Goal: Task Accomplishment & Management: Manage account settings

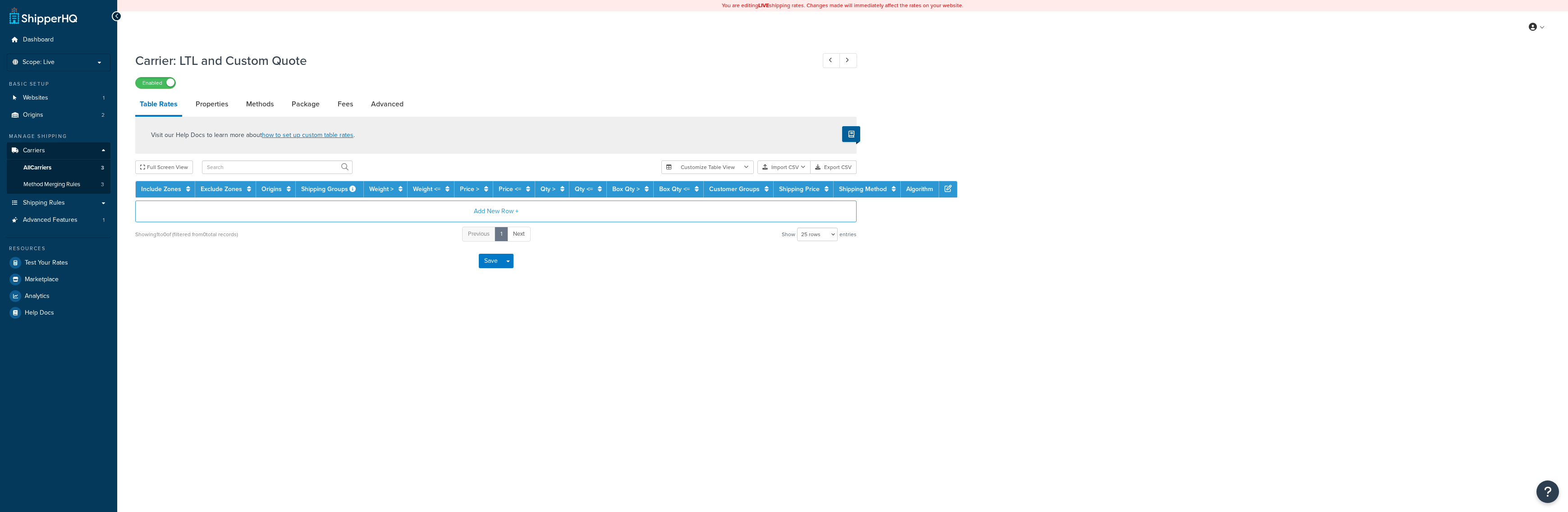
select select "25"
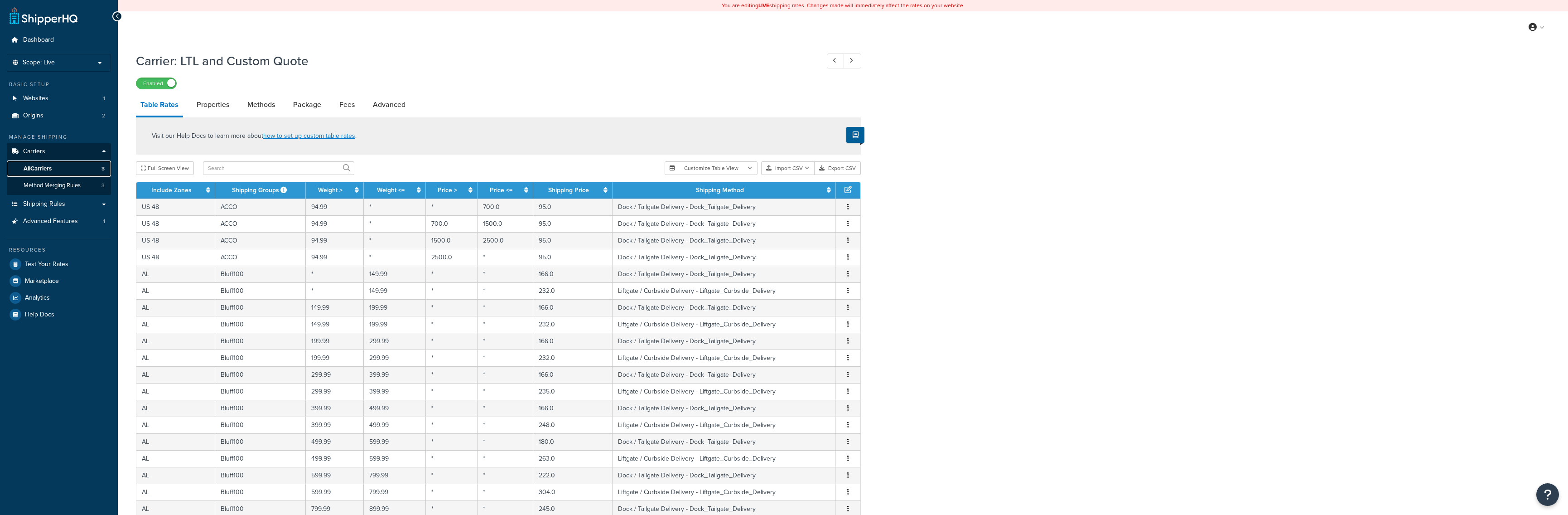
click at [54, 168] on link "All Carriers 3" at bounding box center [58, 169] width 104 height 17
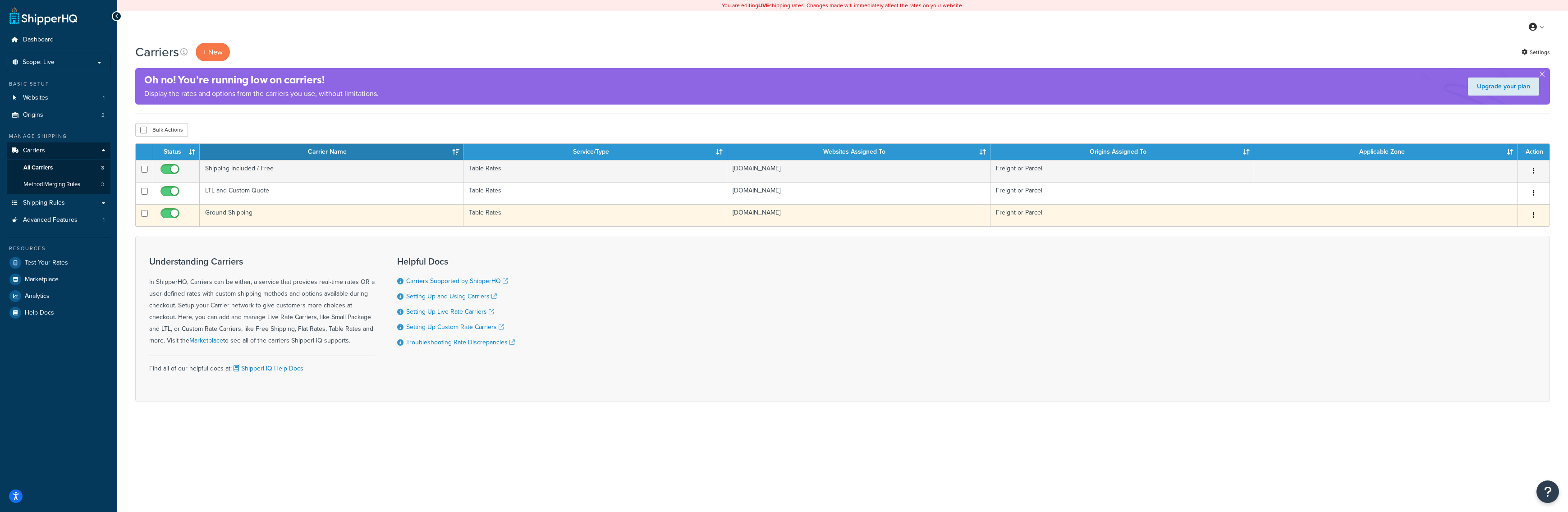
click at [253, 218] on td "Ground Shipping" at bounding box center [331, 215] width 264 height 22
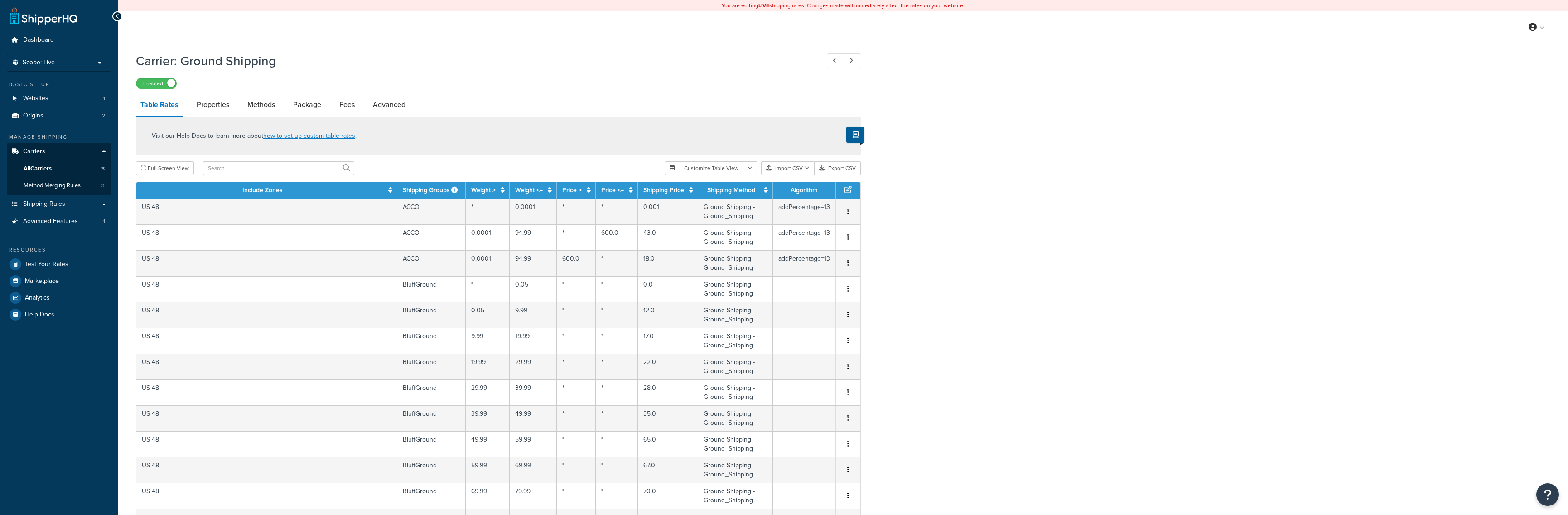
select select "25"
click at [213, 173] on input "text" at bounding box center [279, 168] width 151 height 14
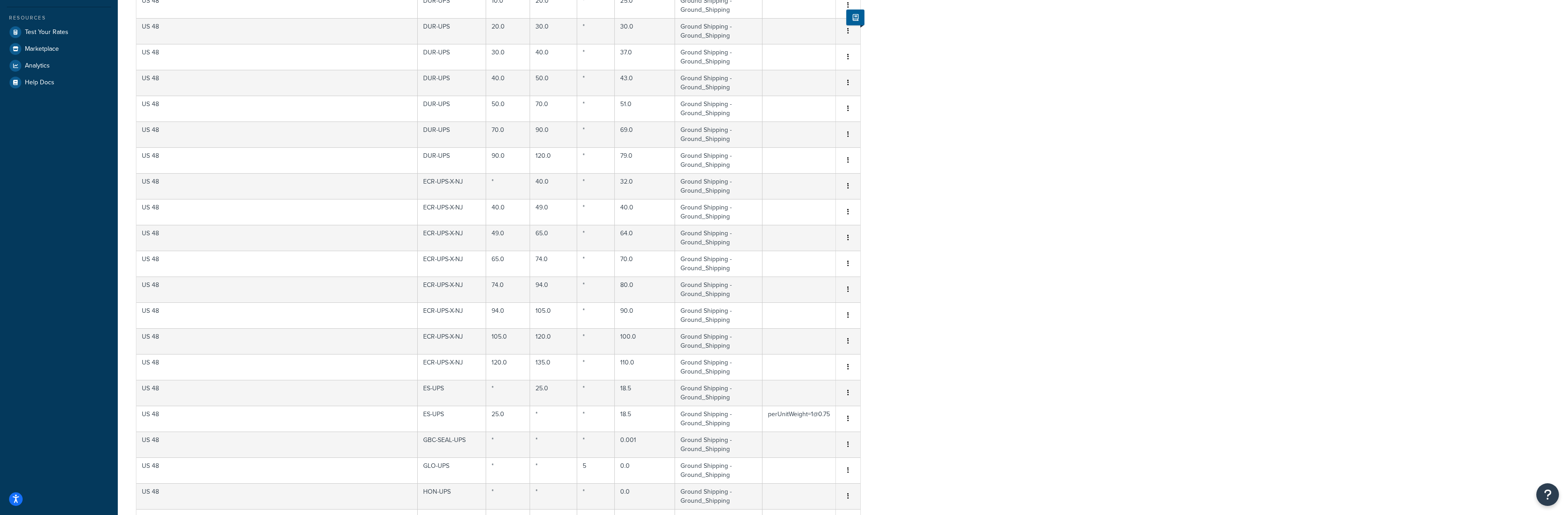
drag, startPoint x: 971, startPoint y: 205, endPoint x: 969, endPoint y: 276, distance: 71.0
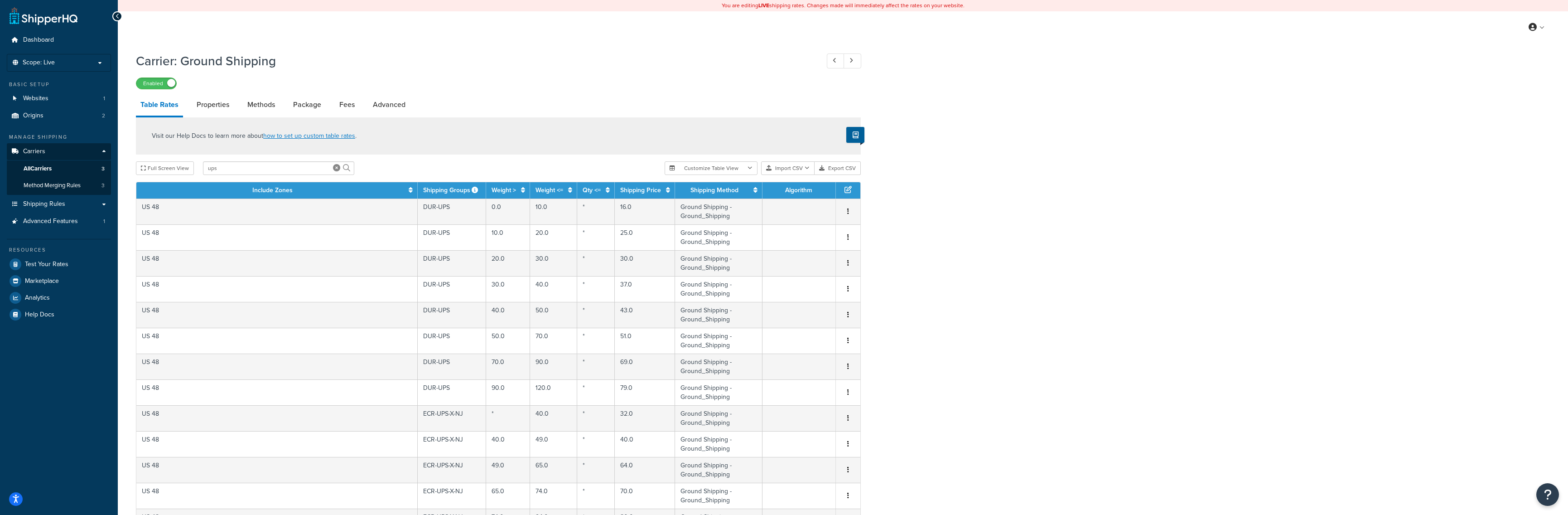
drag, startPoint x: 969, startPoint y: 285, endPoint x: 933, endPoint y: 155, distance: 134.9
click at [215, 167] on input "ups" at bounding box center [279, 168] width 151 height 14
type input "ups-oversize"
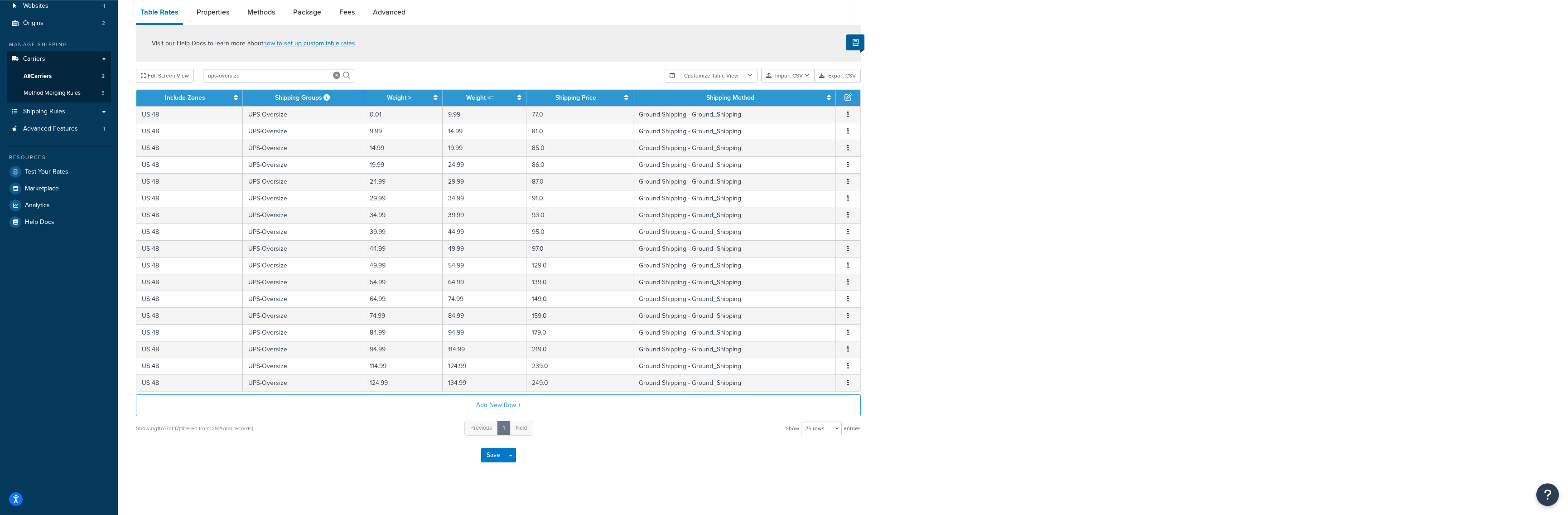
scroll to position [98, 0]
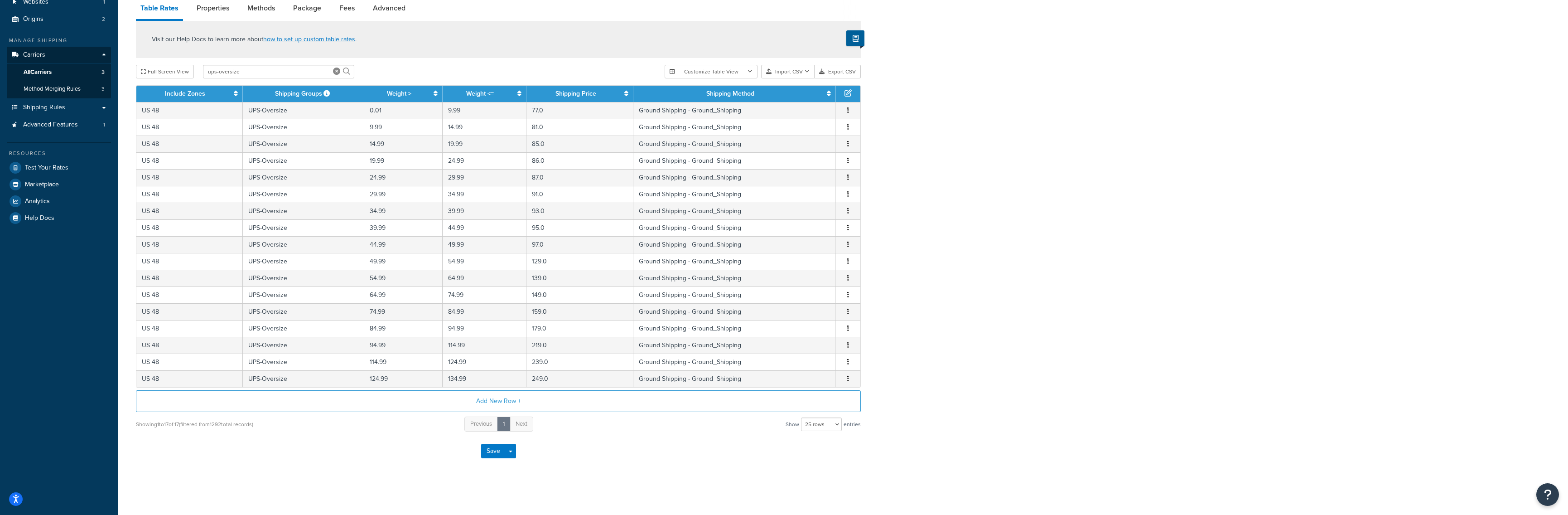
drag, startPoint x: 996, startPoint y: 255, endPoint x: 997, endPoint y: 260, distance: 5.1
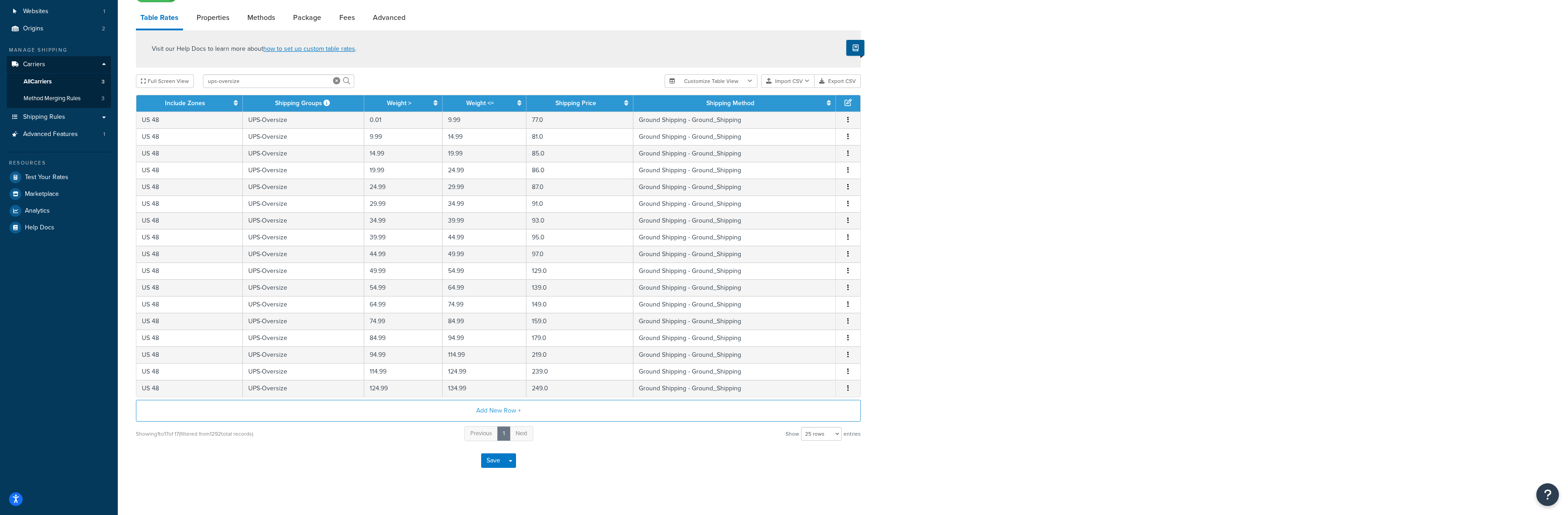
drag, startPoint x: 129, startPoint y: 226, endPoint x: 128, endPoint y: 218, distance: 8.1
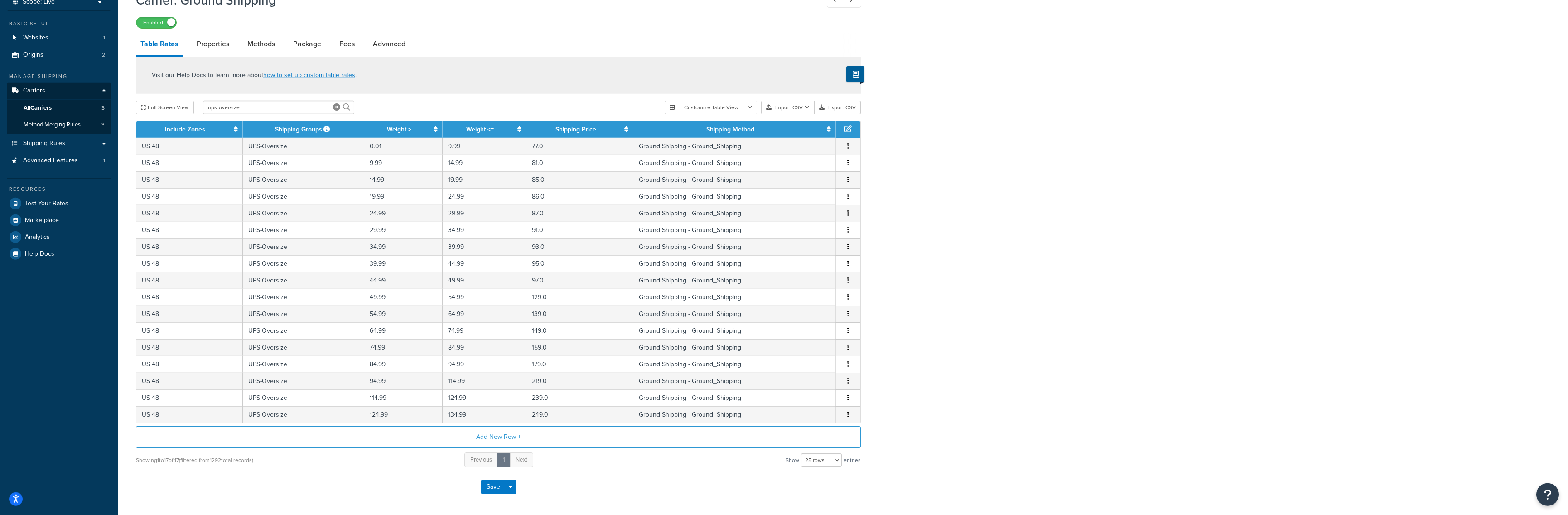
scroll to position [60, 0]
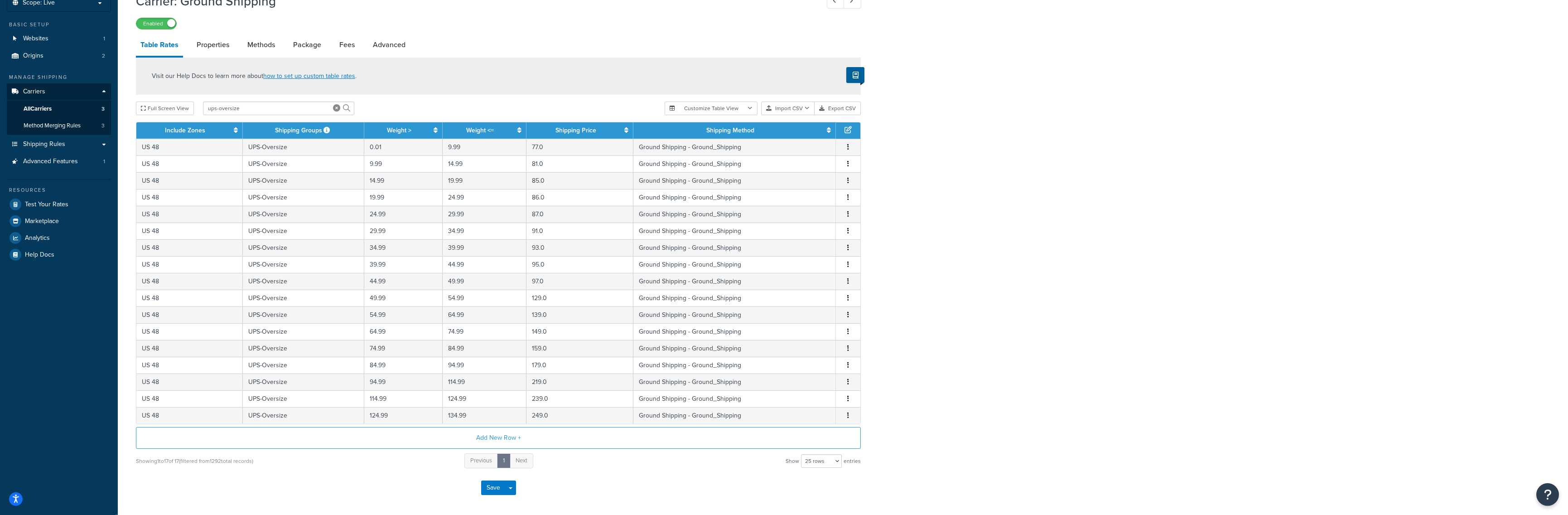
drag, startPoint x: 129, startPoint y: 196, endPoint x: 130, endPoint y: 188, distance: 8.1
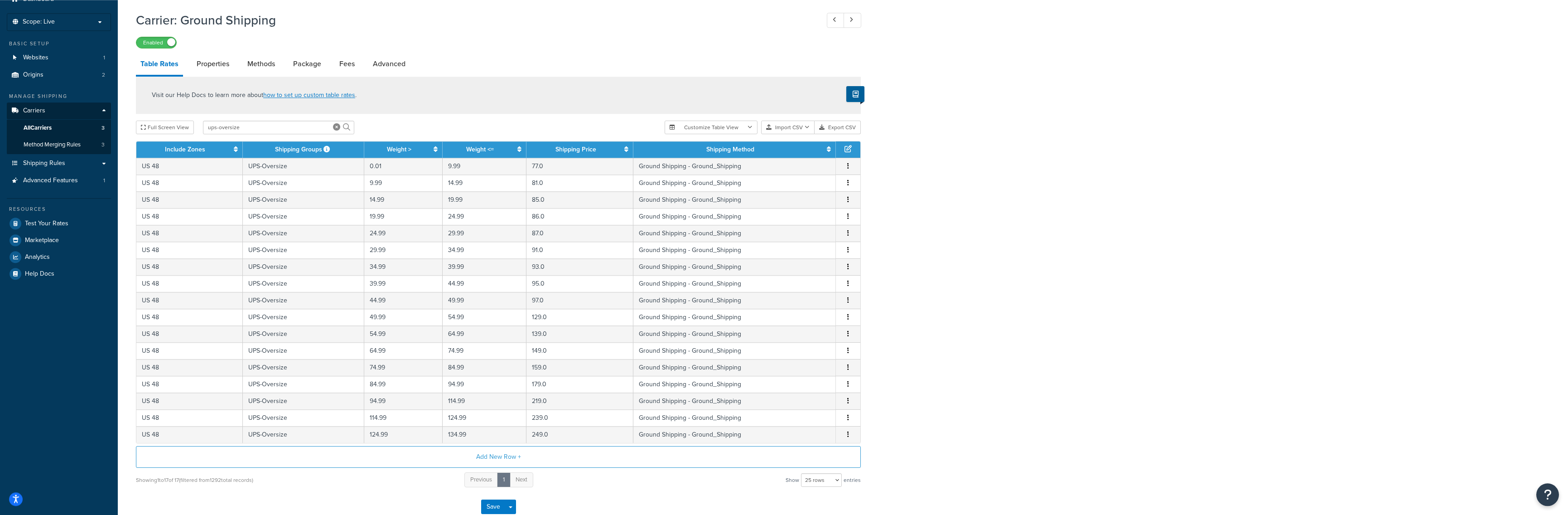
drag, startPoint x: 133, startPoint y: 165, endPoint x: 133, endPoint y: 153, distance: 12.0
click at [907, 466] on div "Carrier: Ground Shipping Enabled Table Rates Properties Methods Package Fees Ad…" at bounding box center [843, 278] width 1451 height 541
click at [1042, 197] on div "Carrier: Ground Shipping Enabled Table Rates Properties Methods Package Fees Ad…" at bounding box center [843, 278] width 1451 height 541
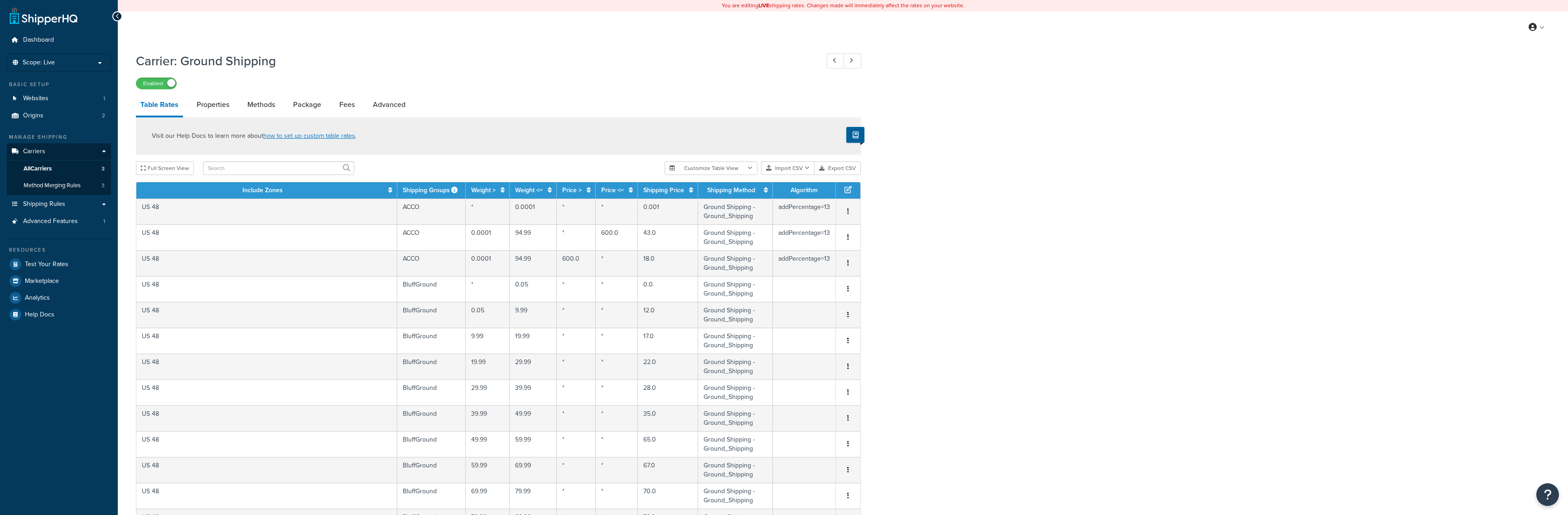
select select "25"
click at [230, 165] on input "text" at bounding box center [279, 168] width 151 height 14
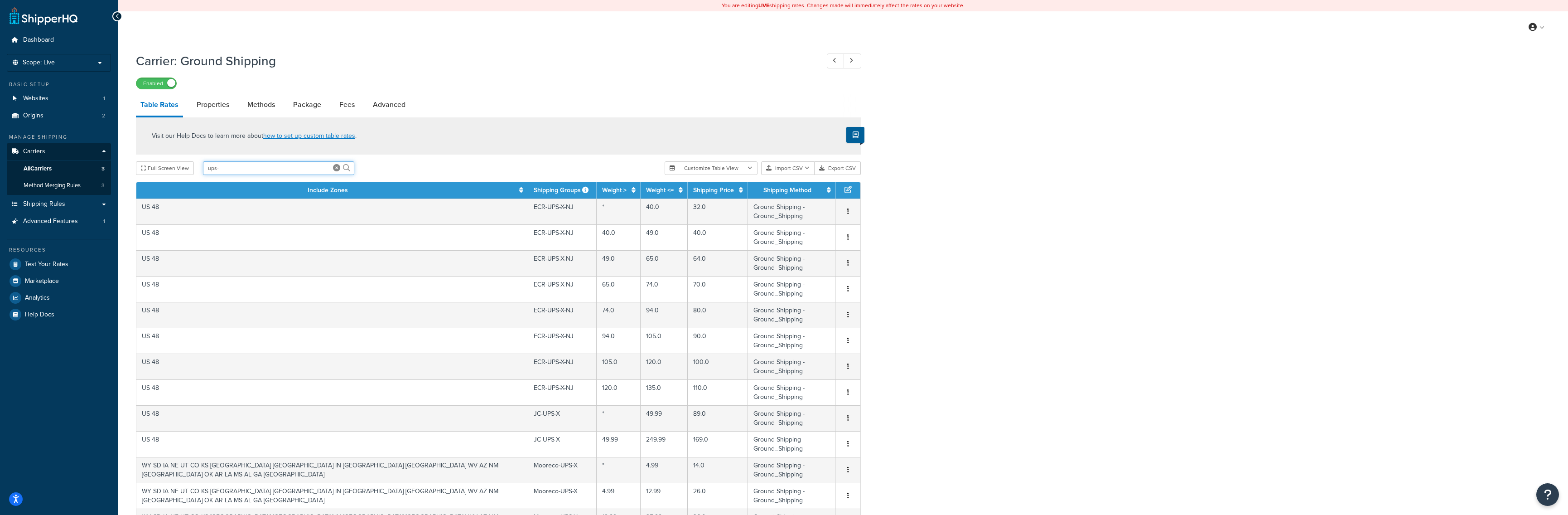
click at [230, 170] on input "ups-" at bounding box center [279, 168] width 151 height 14
type input "ups-o"
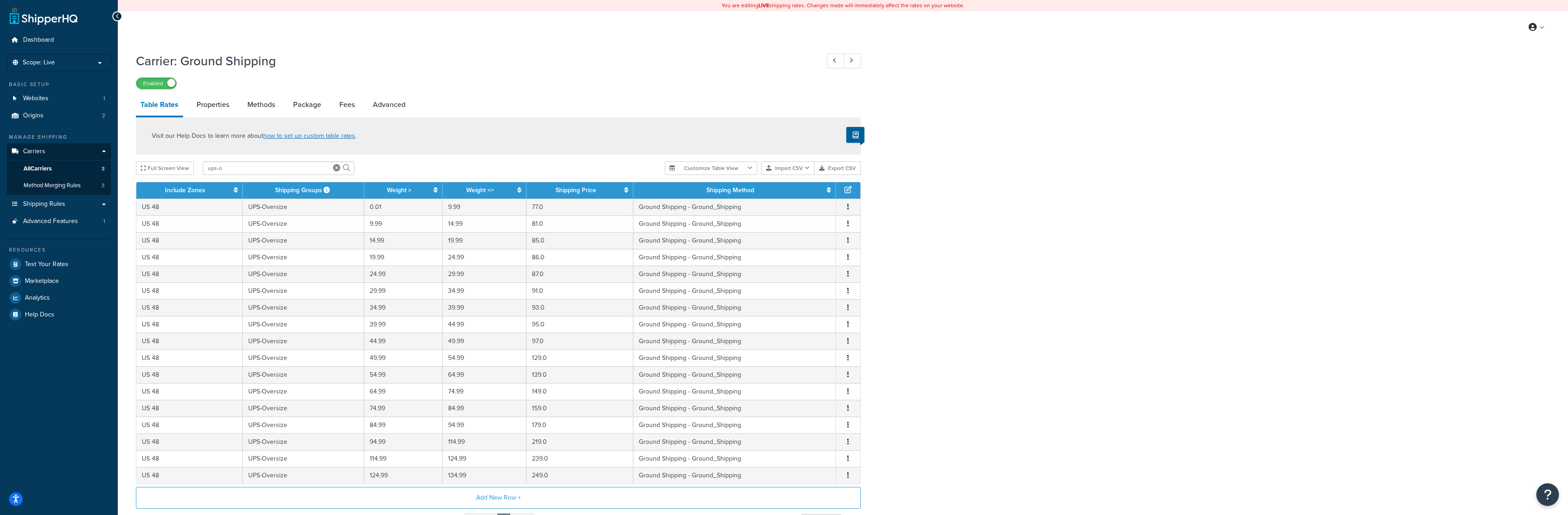
scroll to position [14, 0]
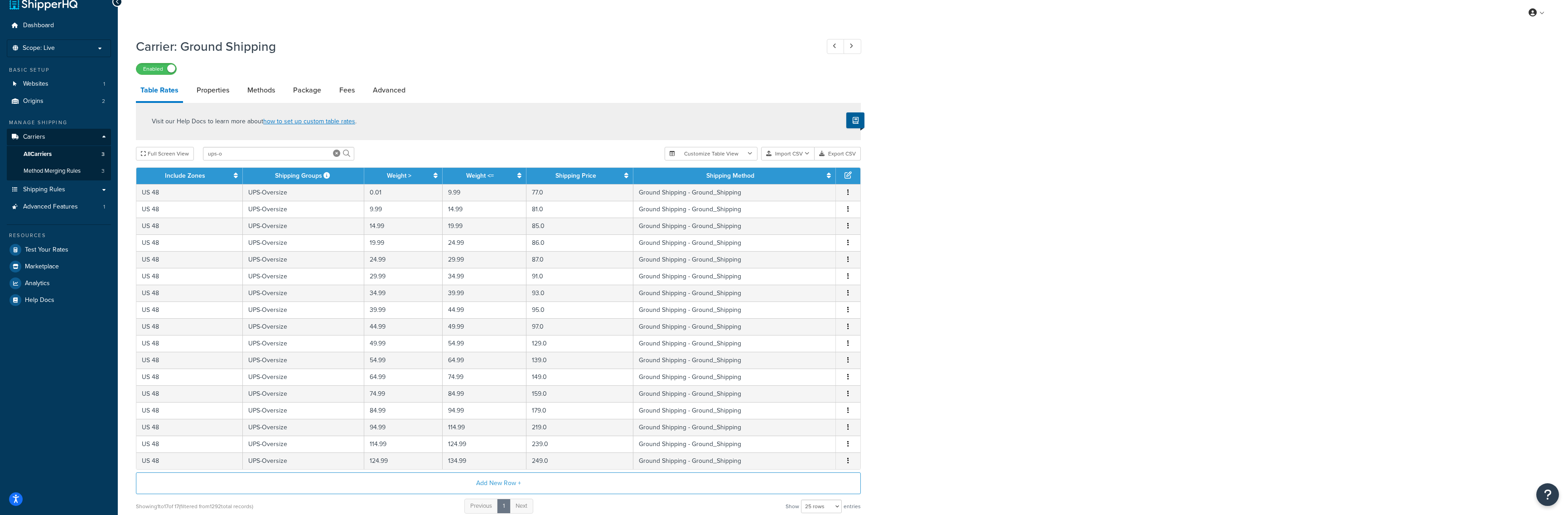
click at [978, 244] on div "Carrier: Ground Shipping Enabled Table Rates Properties Methods Package Fees Ad…" at bounding box center [843, 303] width 1451 height 541
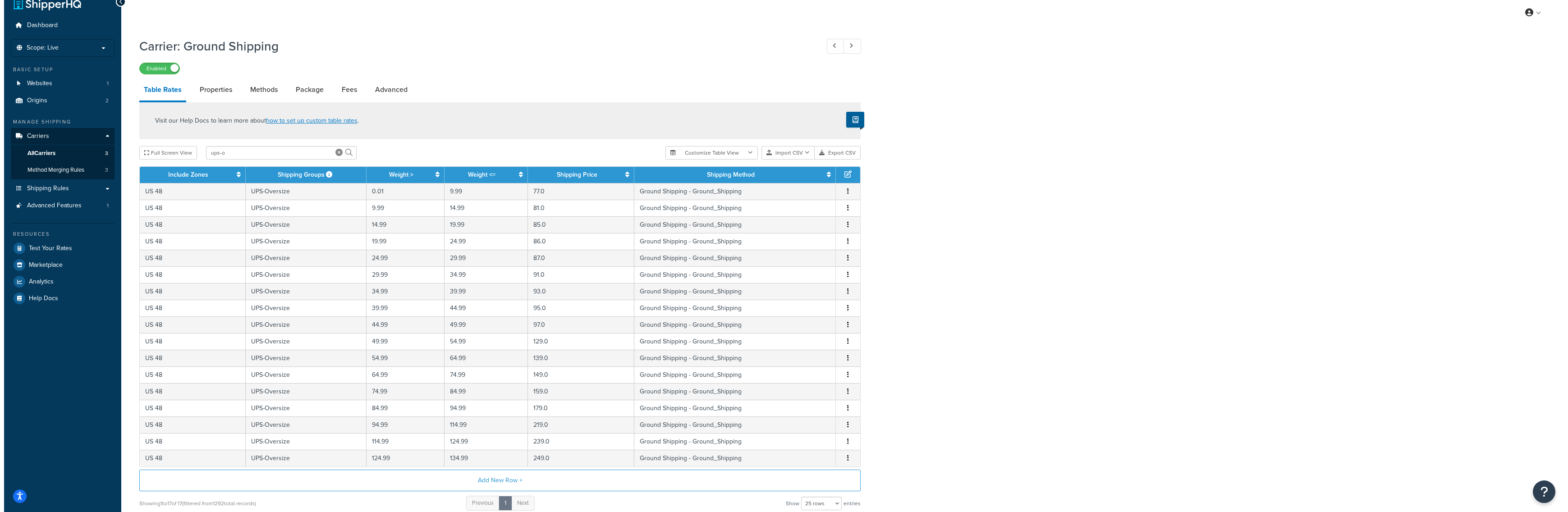
scroll to position [97, 0]
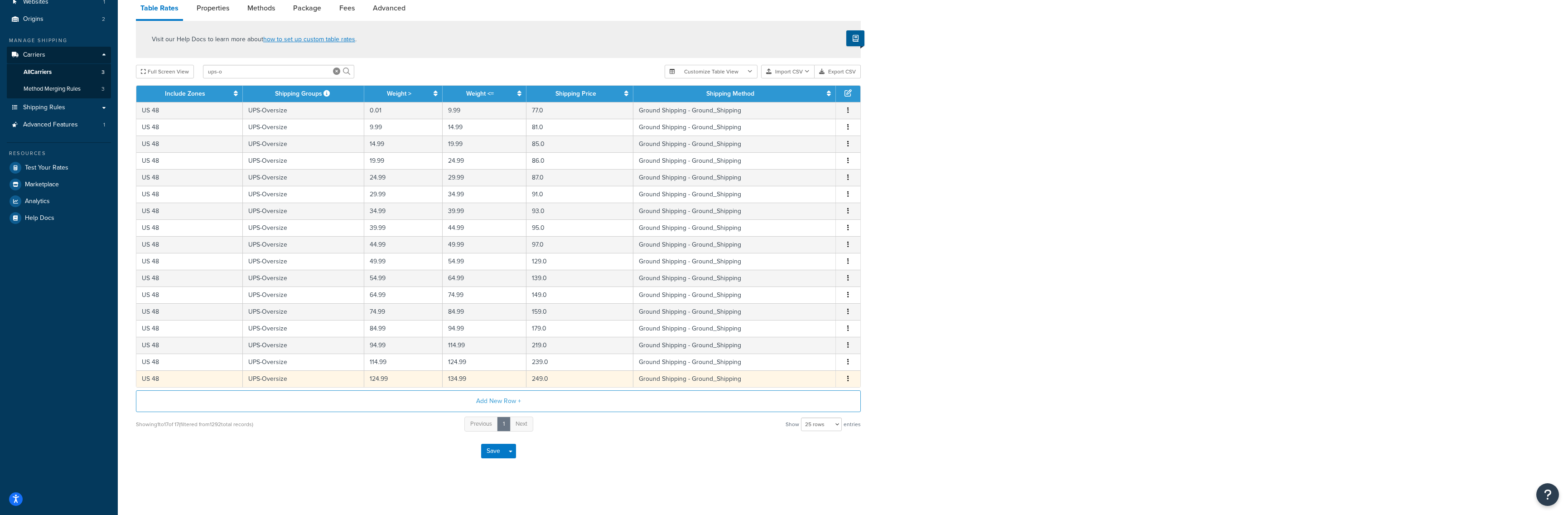
click at [560, 380] on td "249.0" at bounding box center [580, 379] width 108 height 17
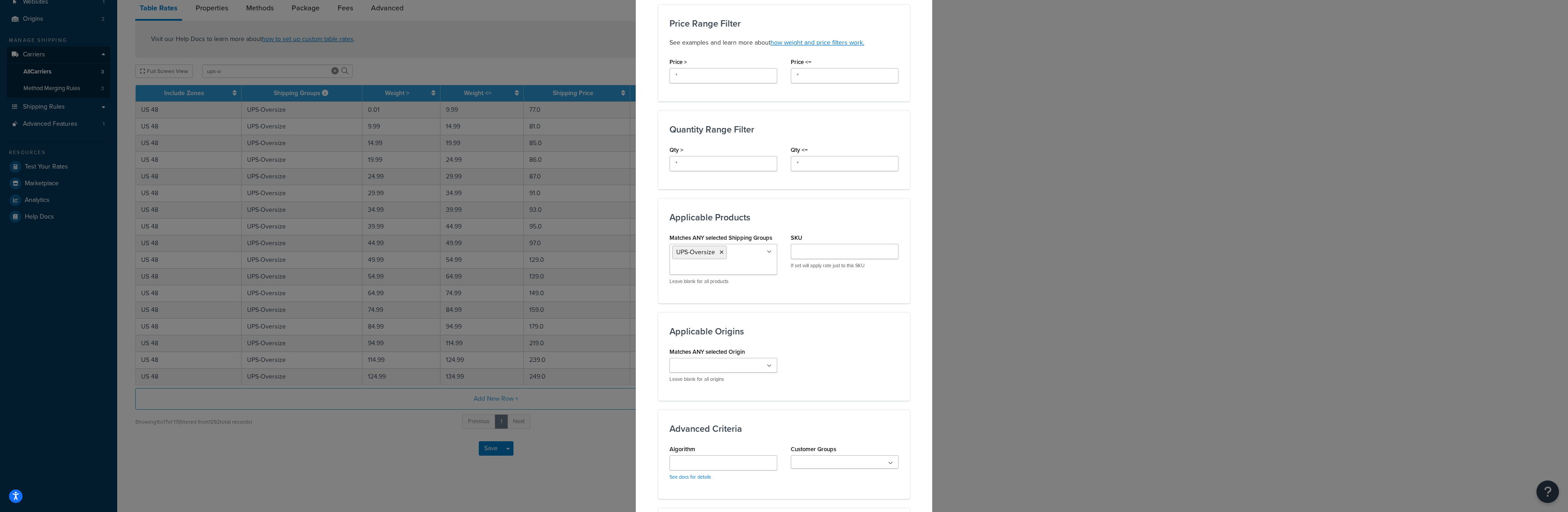
scroll to position [448, 0]
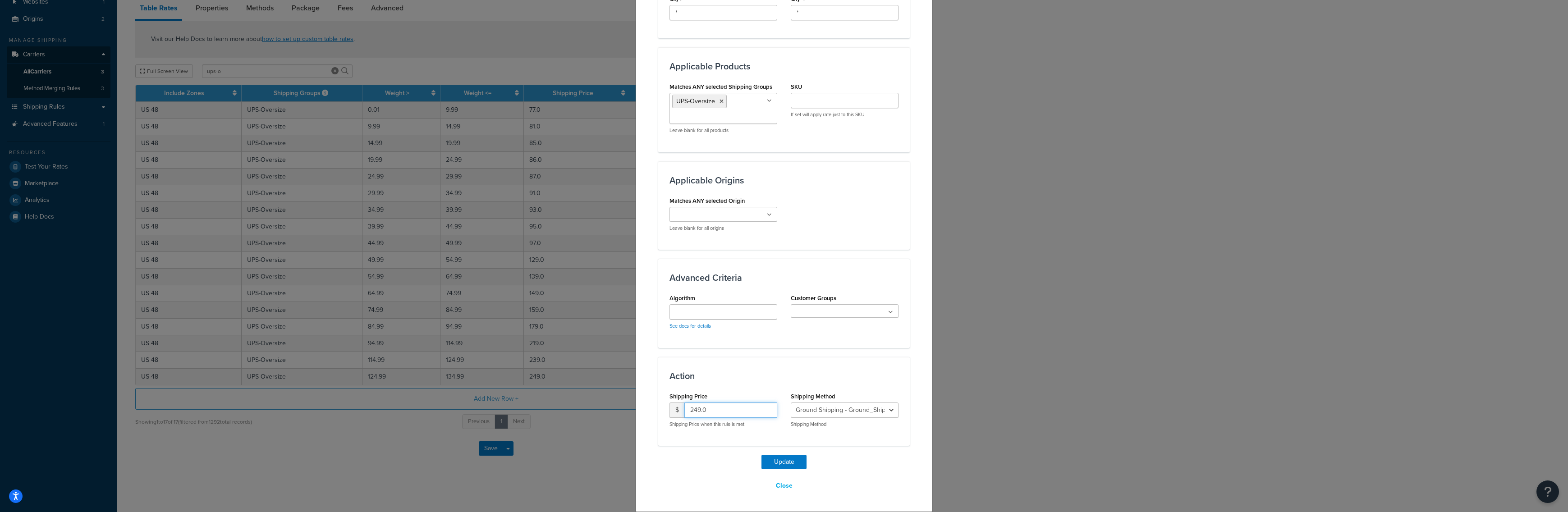
drag, startPoint x: 712, startPoint y: 406, endPoint x: 656, endPoint y: 404, distance: 56.0
click at [684, 404] on input "249.0" at bounding box center [731, 410] width 93 height 15
type input "339"
click at [783, 459] on button "Update" at bounding box center [784, 462] width 45 height 14
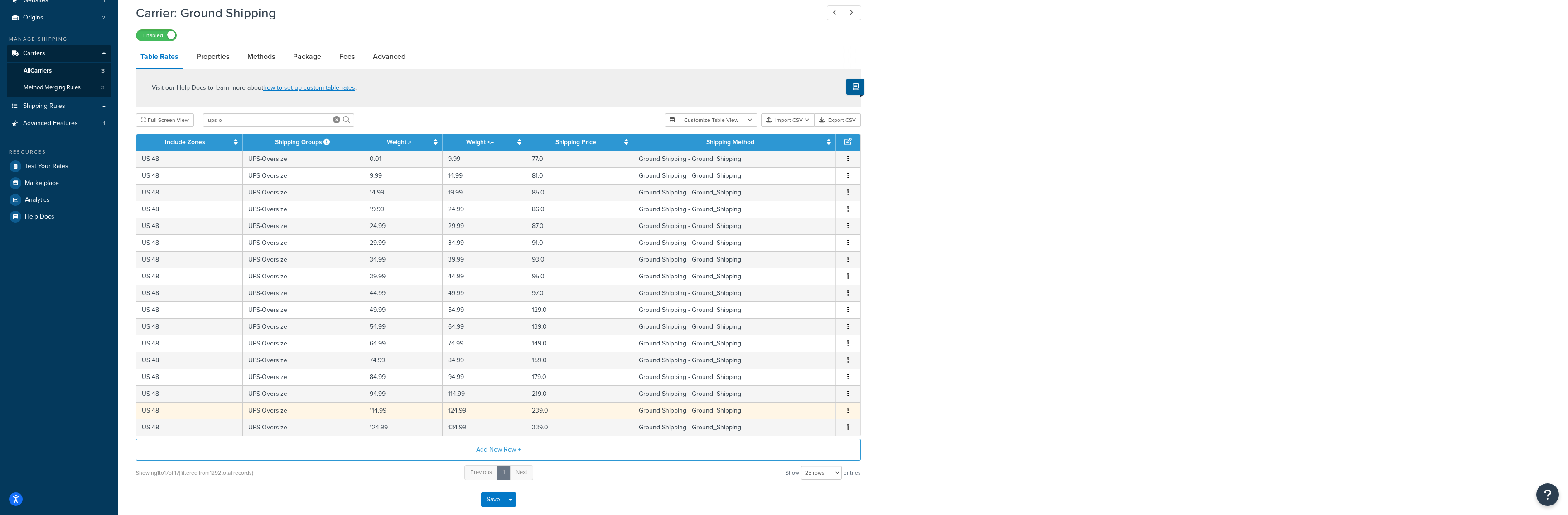
click at [548, 413] on td "239.0" at bounding box center [580, 411] width 108 height 17
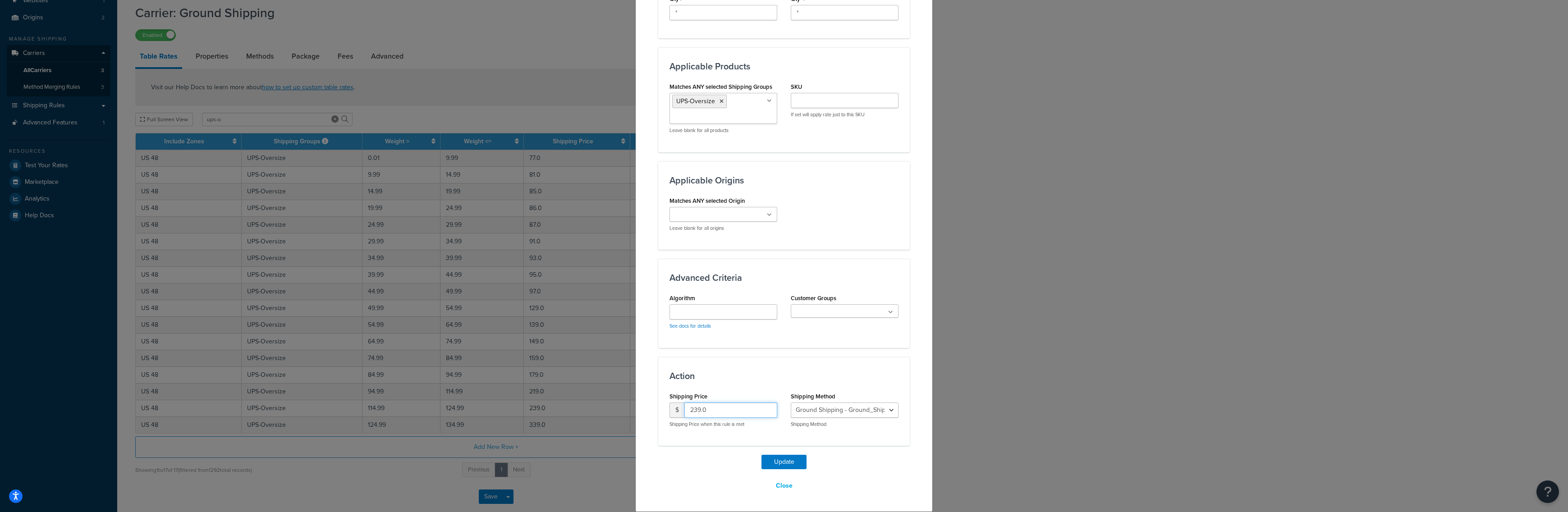
drag, startPoint x: 705, startPoint y: 413, endPoint x: 670, endPoint y: 410, distance: 35.1
click at [684, 410] on input "239.0" at bounding box center [731, 410] width 93 height 15
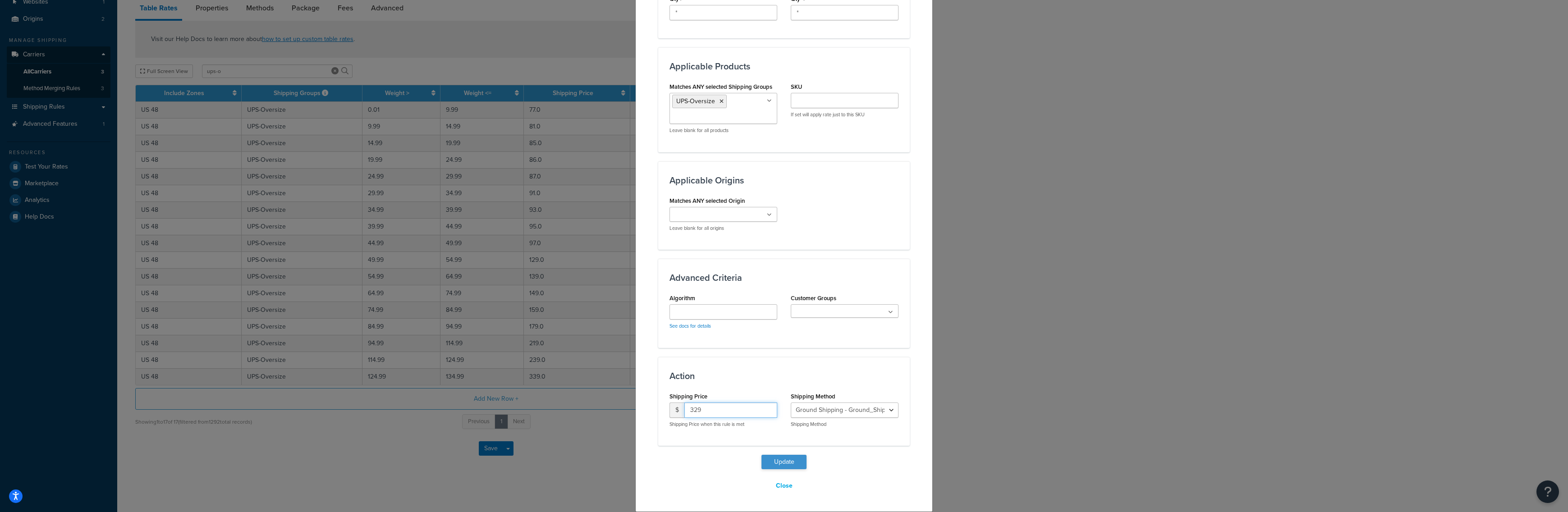
type input "329"
click at [777, 460] on button "Update" at bounding box center [784, 462] width 45 height 14
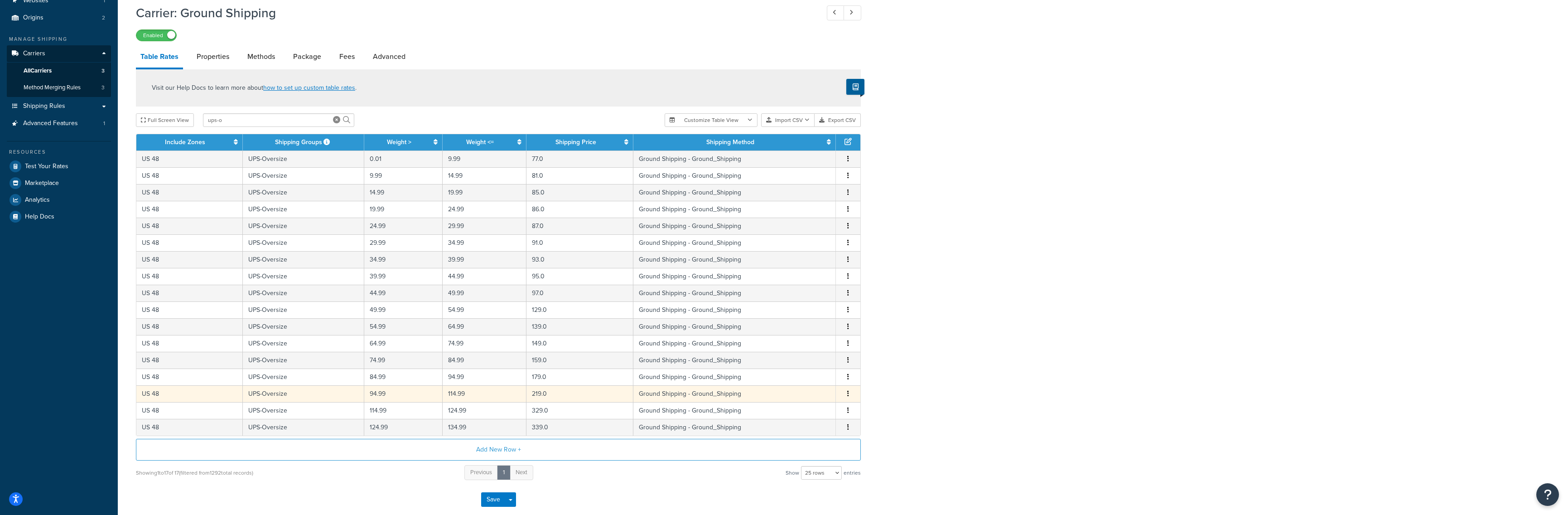
click at [542, 397] on td "219.0" at bounding box center [580, 394] width 108 height 17
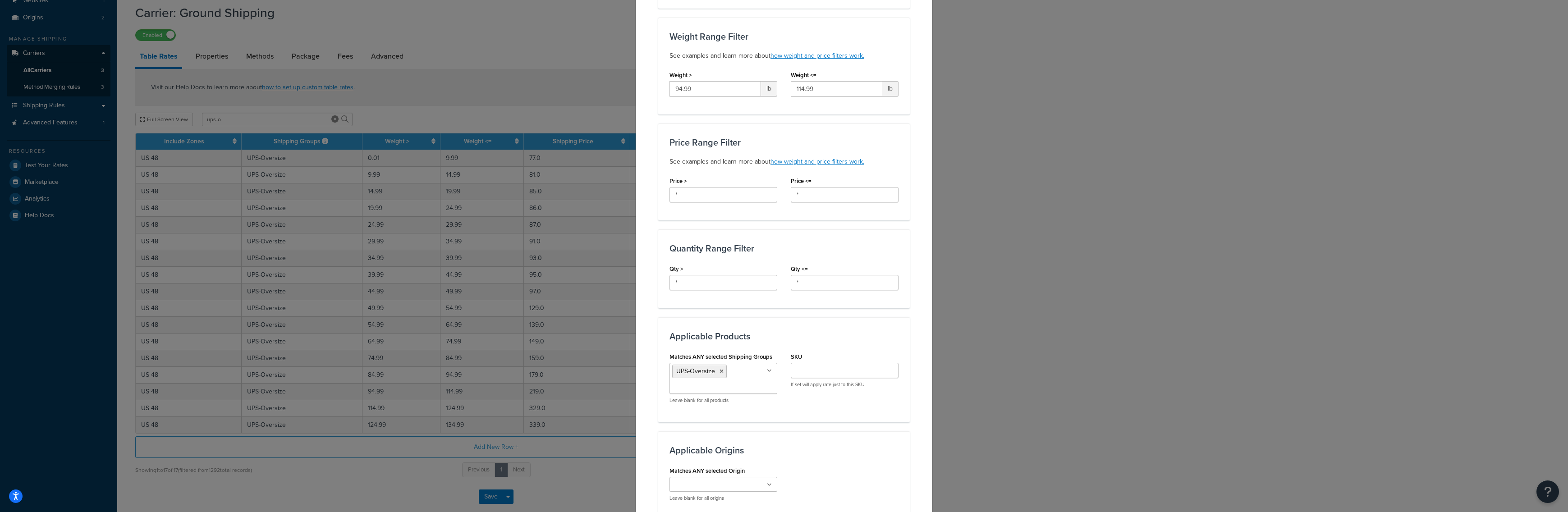
scroll to position [416, 0]
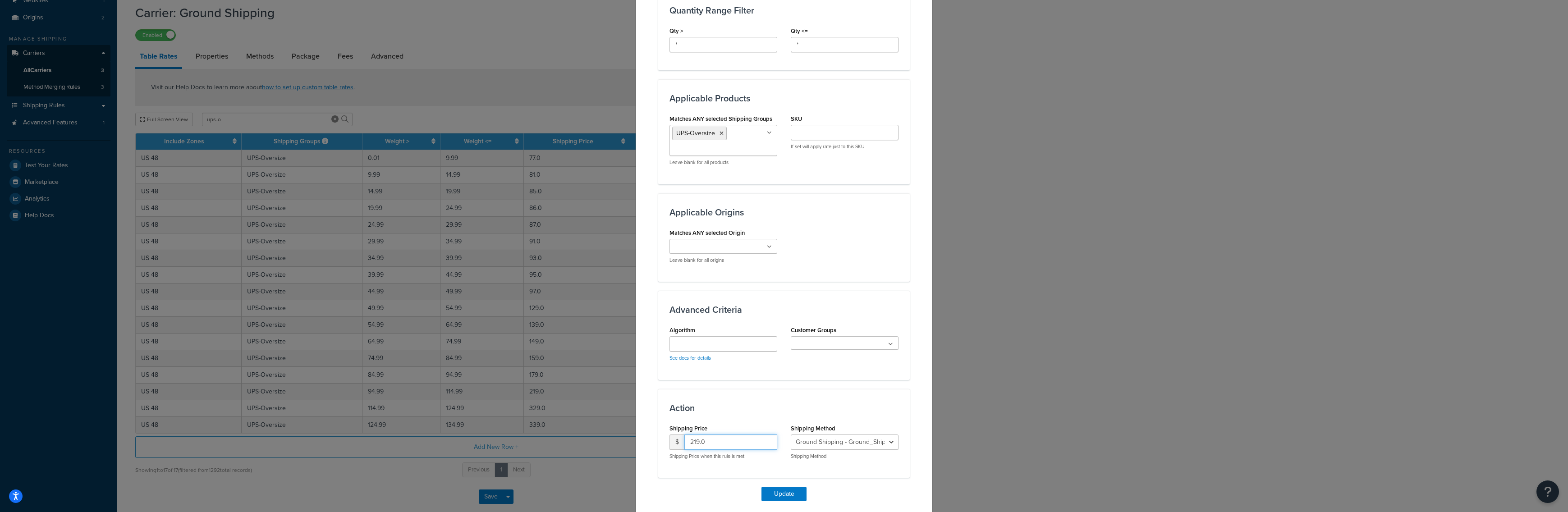
drag, startPoint x: 694, startPoint y: 436, endPoint x: 648, endPoint y: 434, distance: 46.0
click at [684, 434] on input "219.0" at bounding box center [731, 442] width 93 height 15
type input "309"
click at [775, 490] on button "Update" at bounding box center [784, 494] width 45 height 14
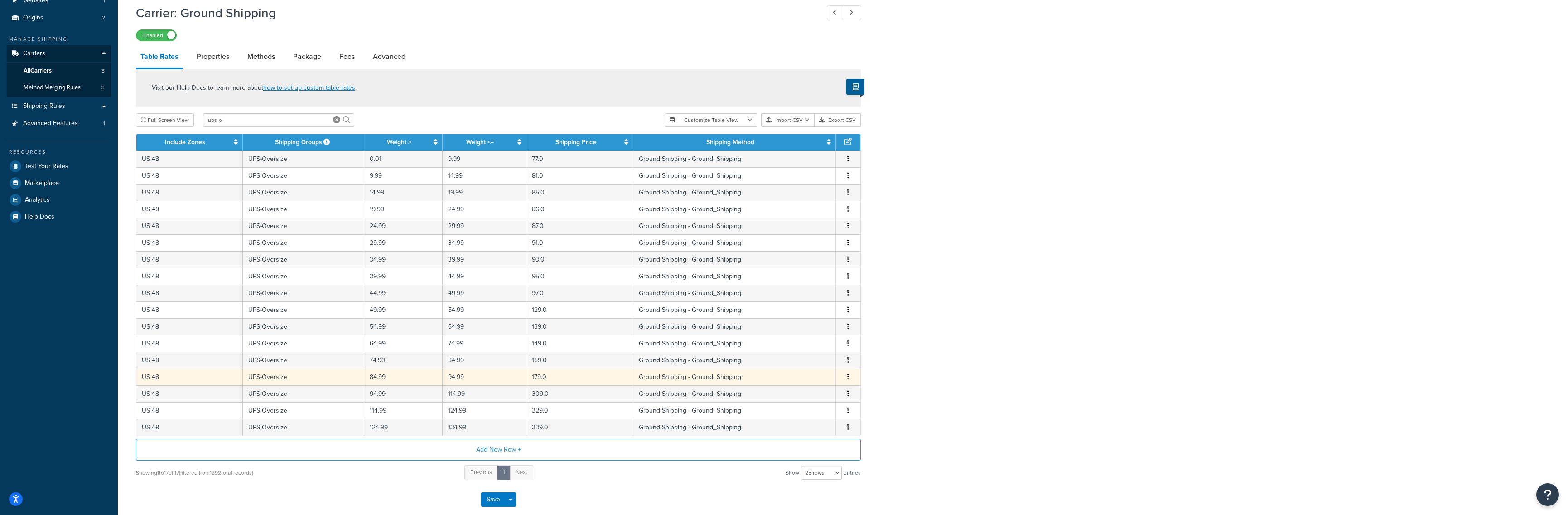
click at [559, 381] on td "179.0" at bounding box center [580, 377] width 108 height 17
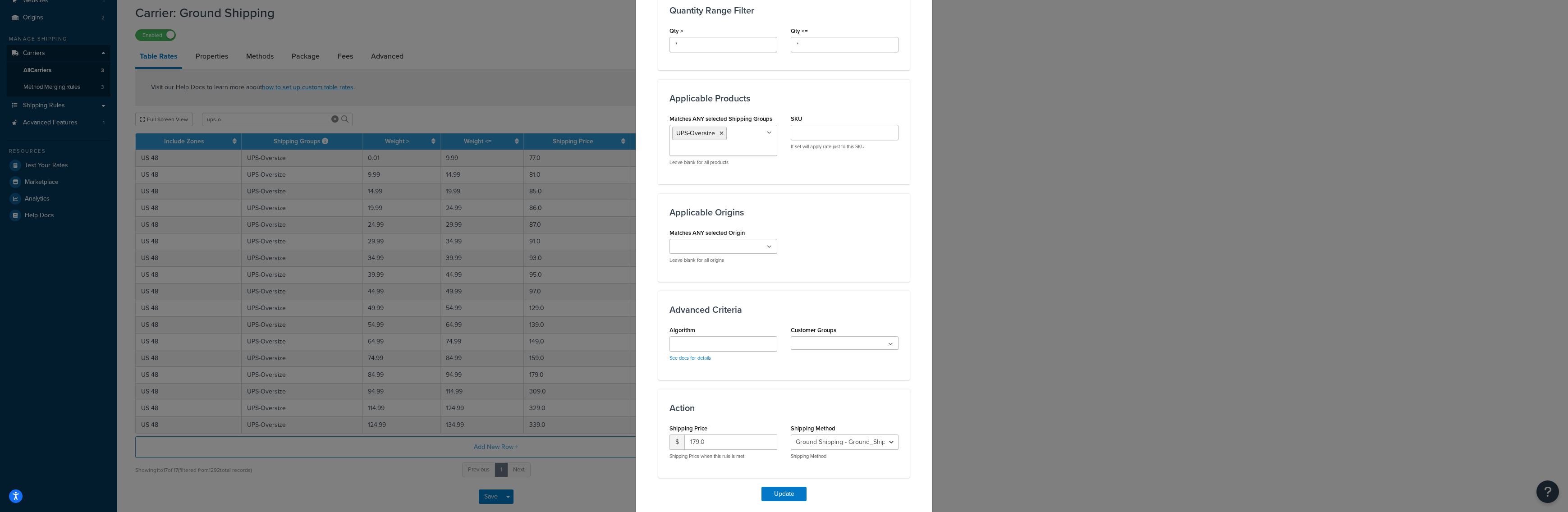
scroll to position [448, 0]
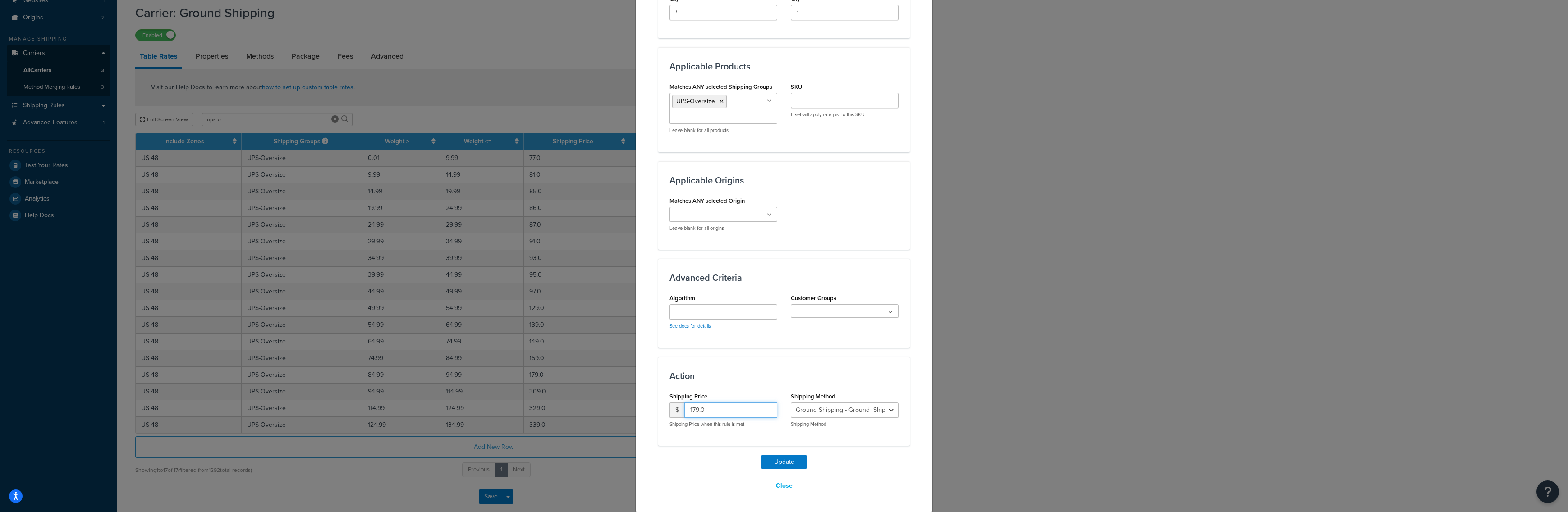
drag, startPoint x: 704, startPoint y: 408, endPoint x: 651, endPoint y: 408, distance: 53.0
click at [684, 408] on input "179.0" at bounding box center [731, 410] width 93 height 15
type input "269"
click at [781, 462] on button "Update" at bounding box center [784, 462] width 45 height 14
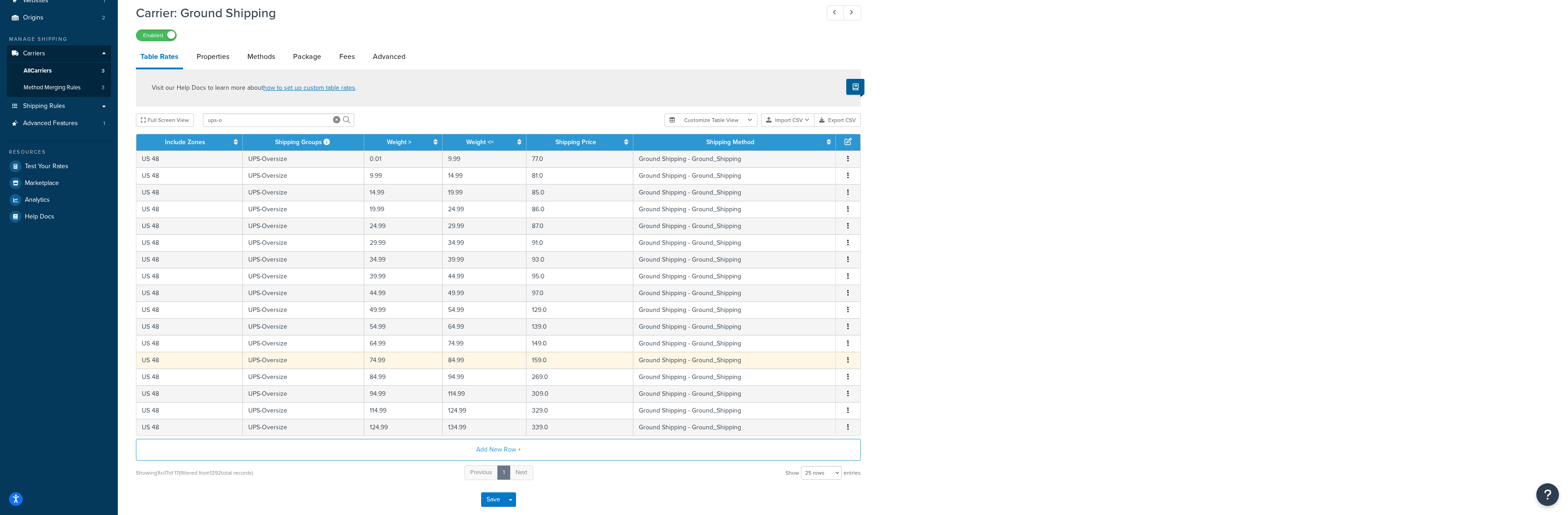
click at [565, 360] on td "159.0" at bounding box center [580, 360] width 108 height 17
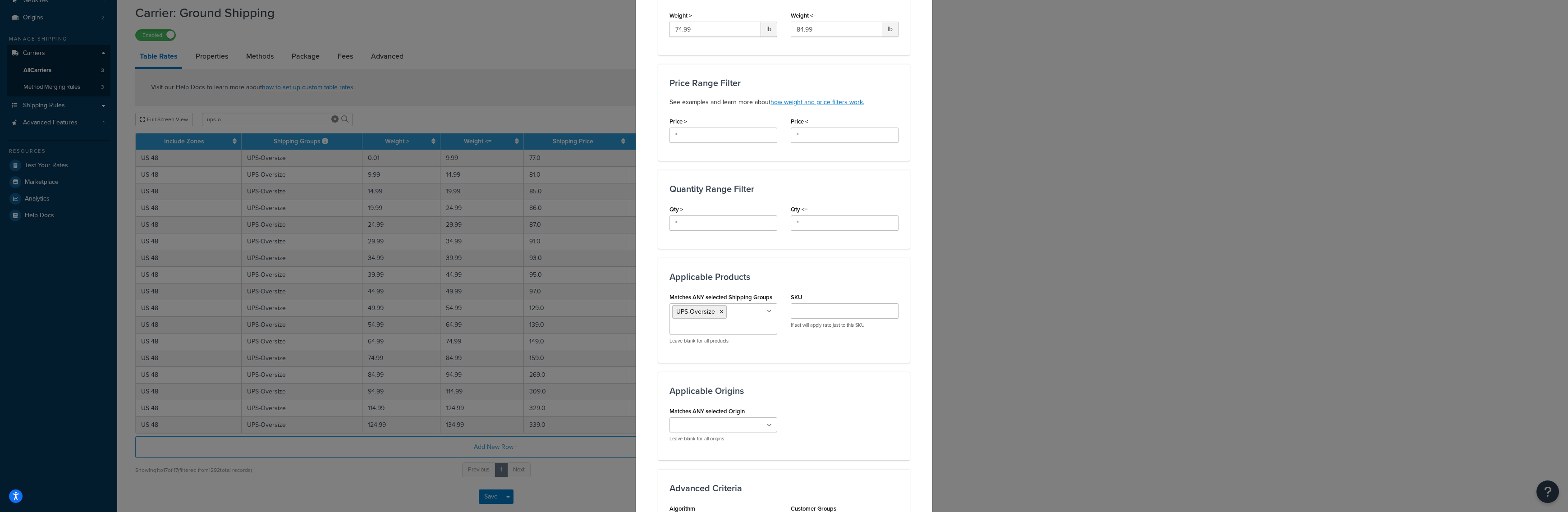
scroll to position [357, 0]
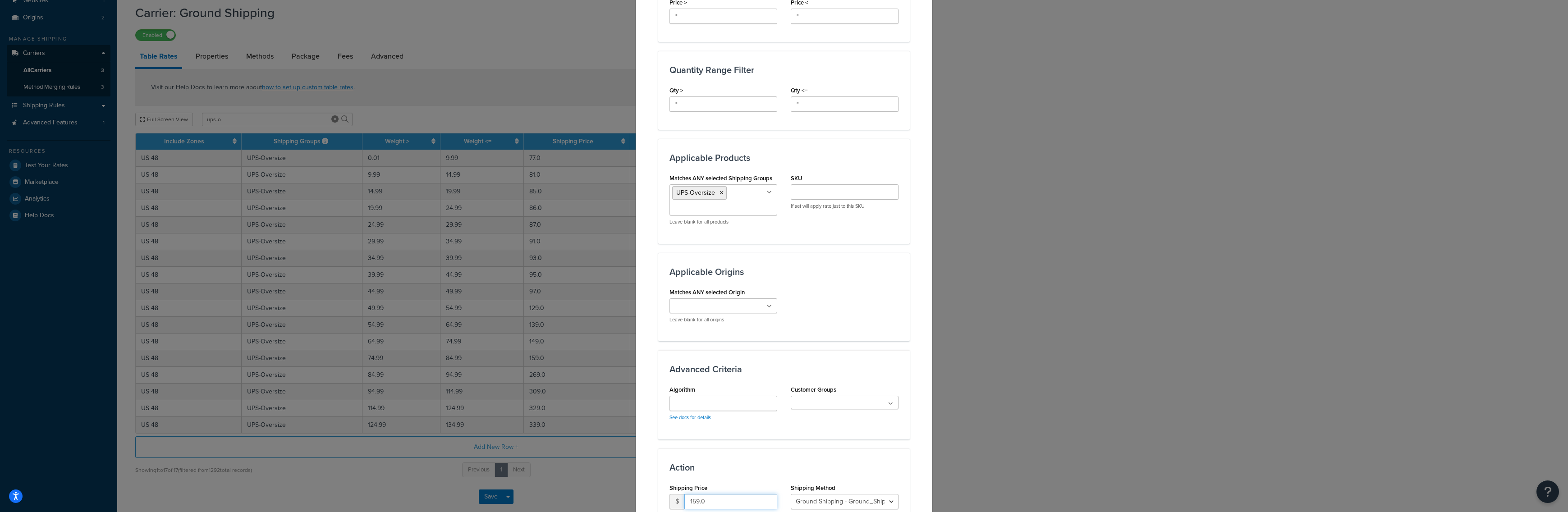
drag, startPoint x: 700, startPoint y: 502, endPoint x: 678, endPoint y: 500, distance: 22.1
click at [684, 500] on input "159.0" at bounding box center [731, 501] width 93 height 15
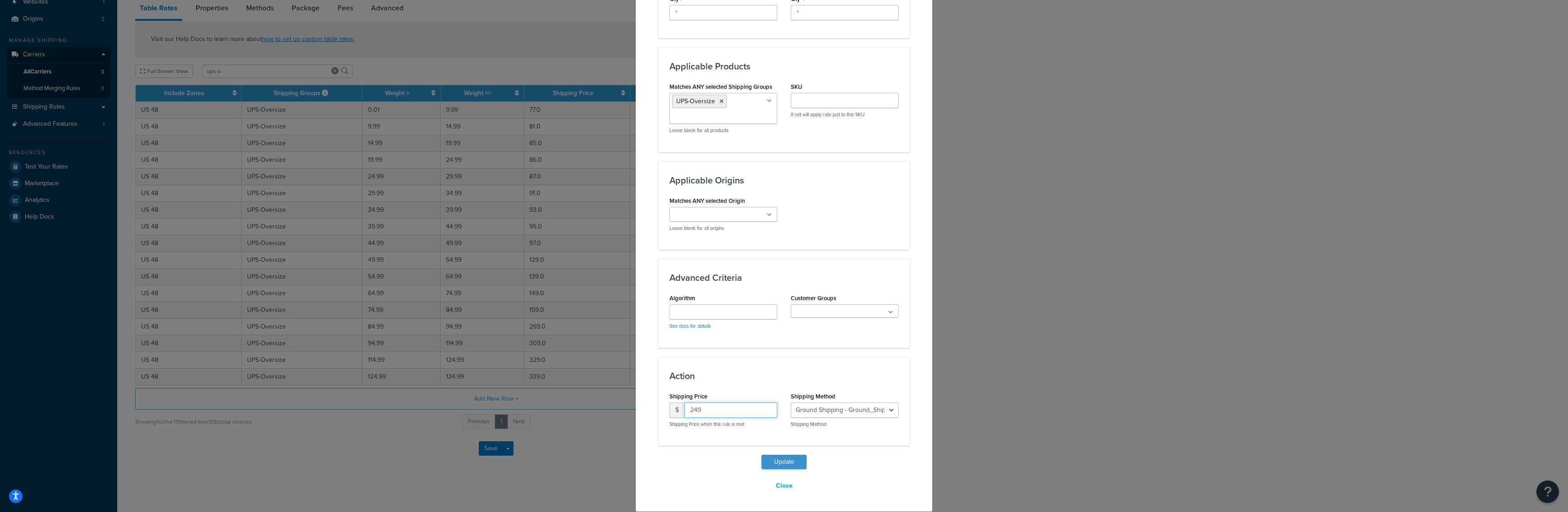
type input "249"
click at [788, 460] on button "Update" at bounding box center [784, 462] width 45 height 14
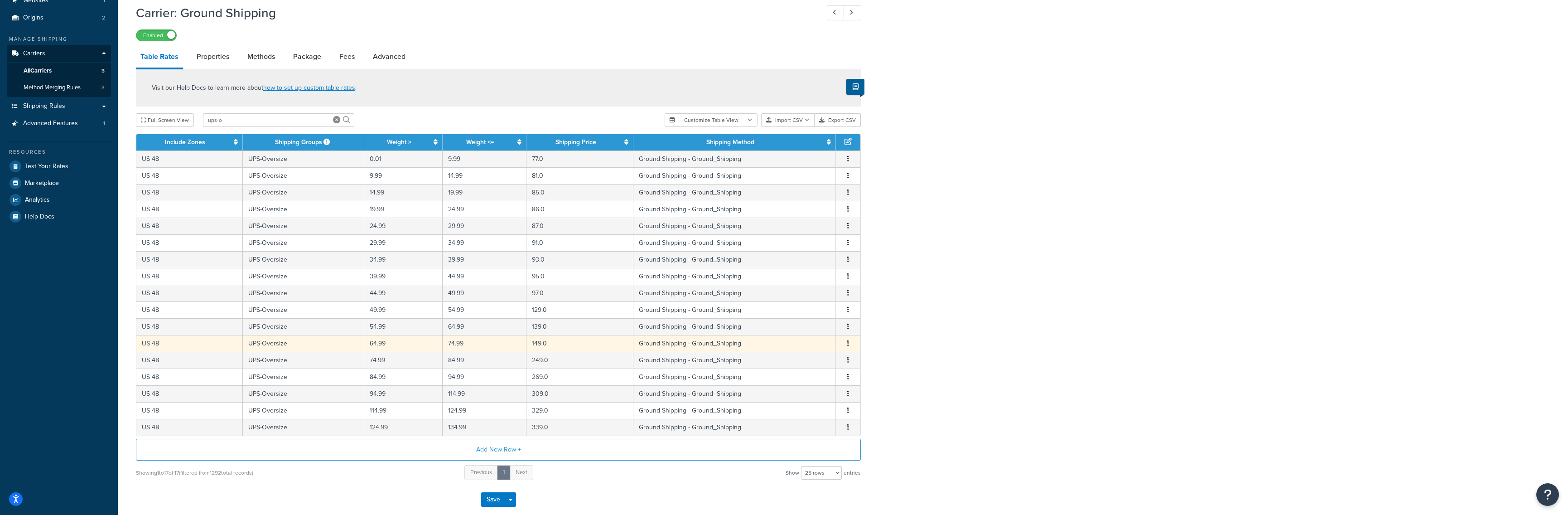
click at [553, 345] on td "149.0" at bounding box center [580, 344] width 108 height 17
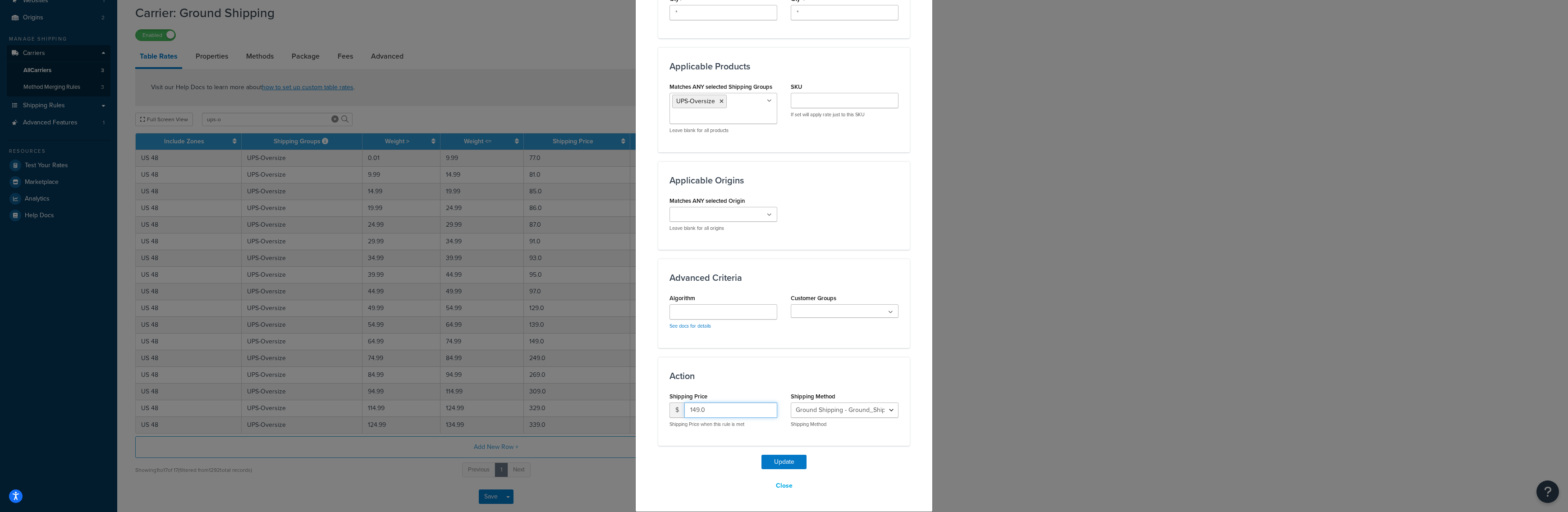
drag, startPoint x: 689, startPoint y: 408, endPoint x: 662, endPoint y: 406, distance: 27.1
click at [684, 406] on input "149.0" at bounding box center [731, 410] width 93 height 15
type input "239"
click at [785, 460] on button "Update" at bounding box center [784, 462] width 45 height 14
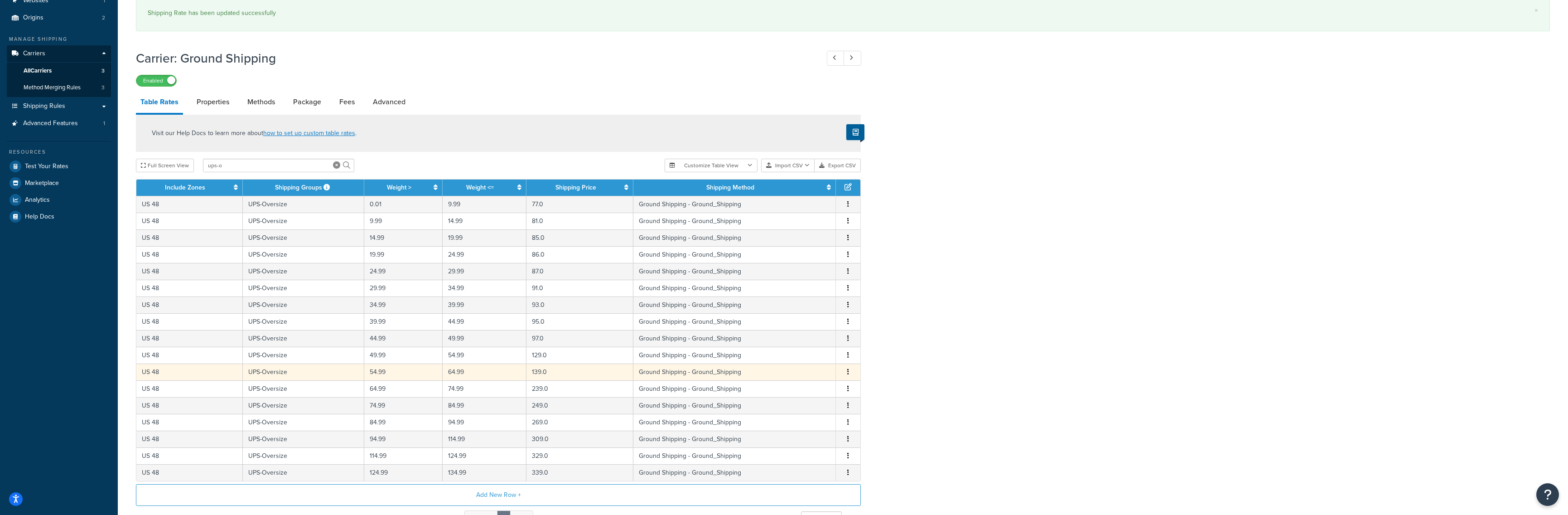
click at [540, 371] on td "139.0" at bounding box center [580, 372] width 108 height 17
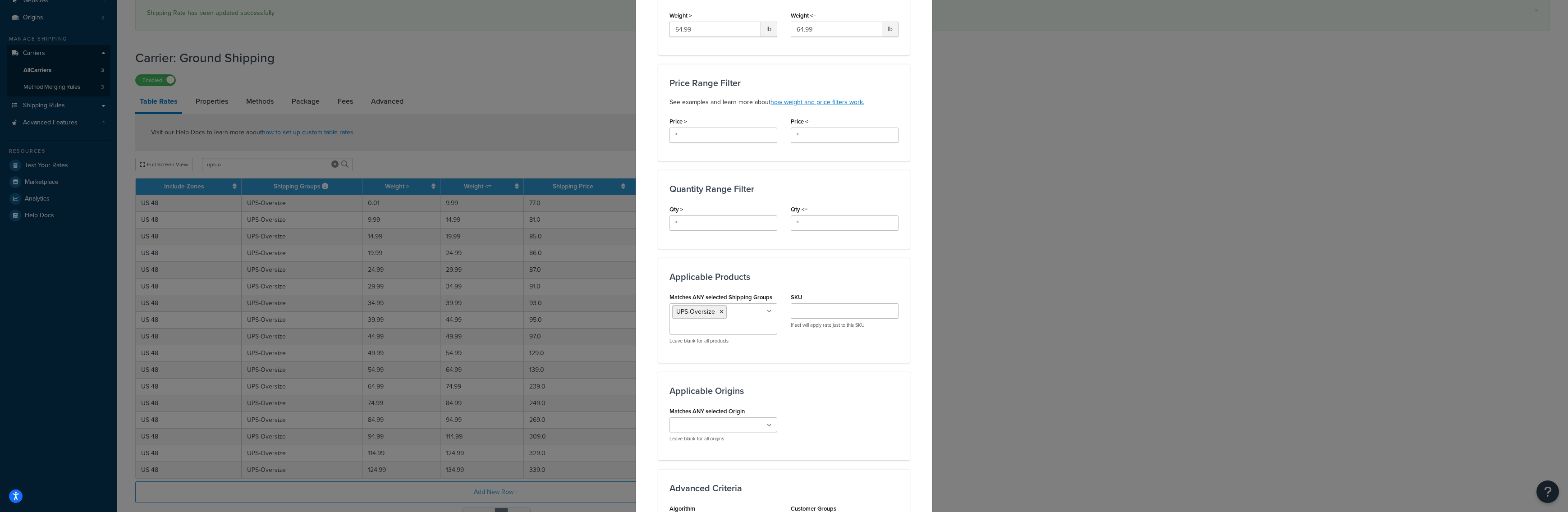
scroll to position [416, 0]
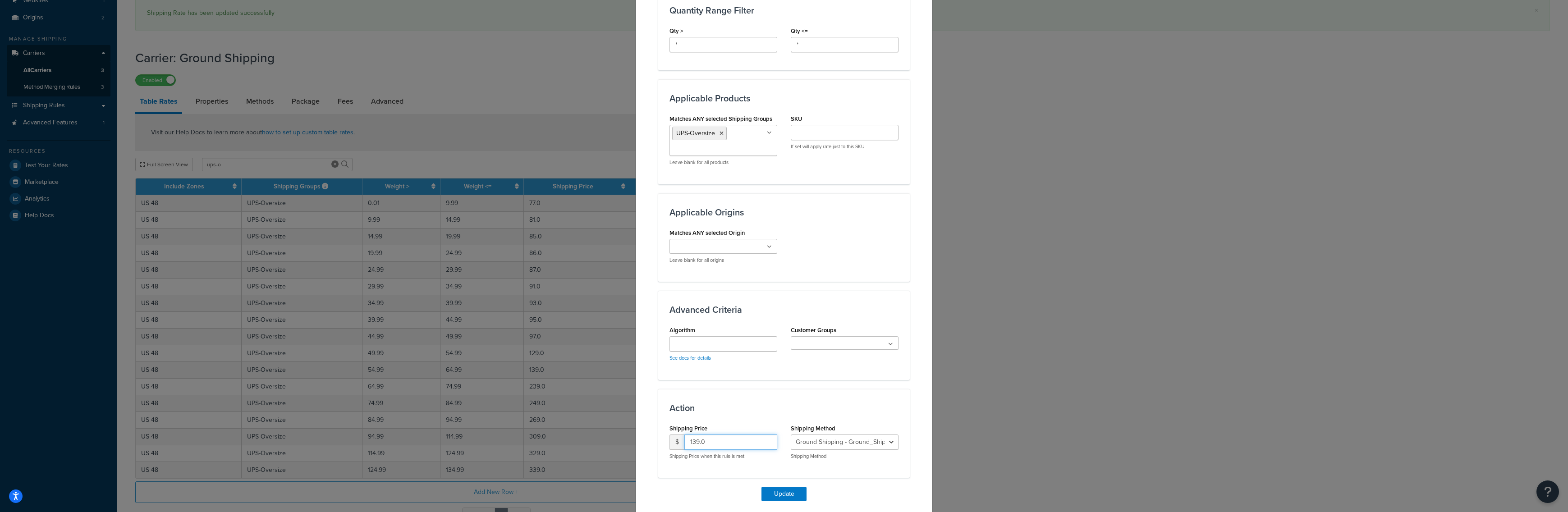
click at [702, 445] on input "139.0" at bounding box center [731, 442] width 93 height 15
type input "229"
click at [769, 494] on button "Update" at bounding box center [784, 494] width 45 height 14
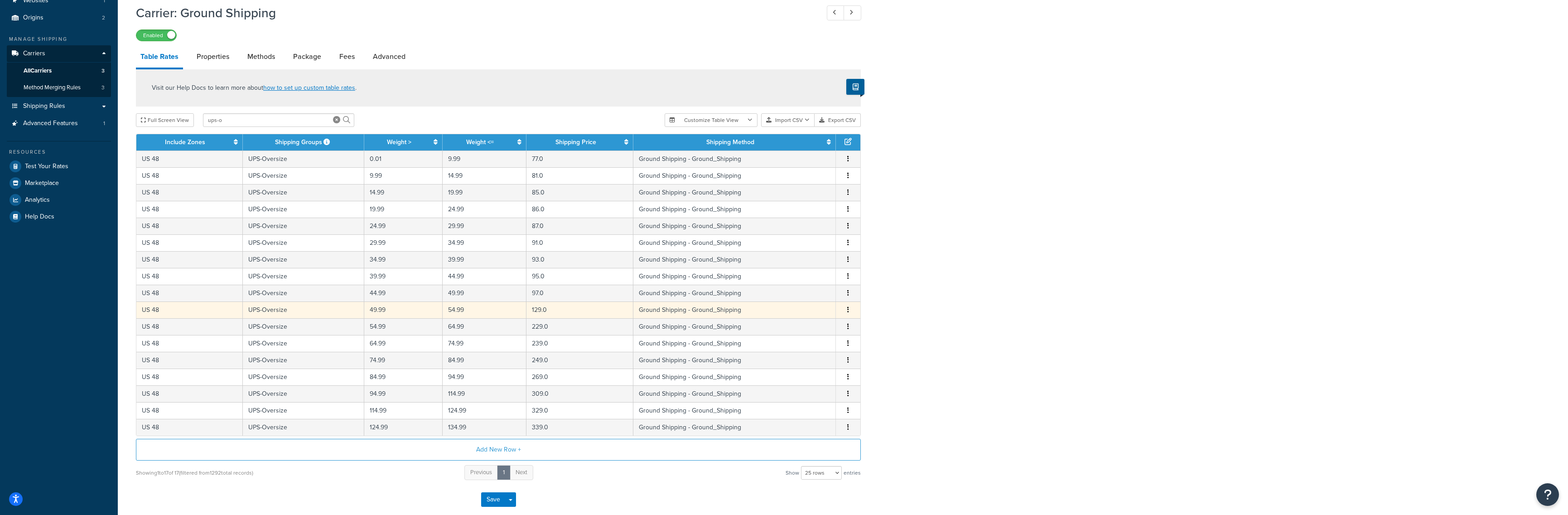
click at [549, 315] on td "129.0" at bounding box center [580, 310] width 108 height 17
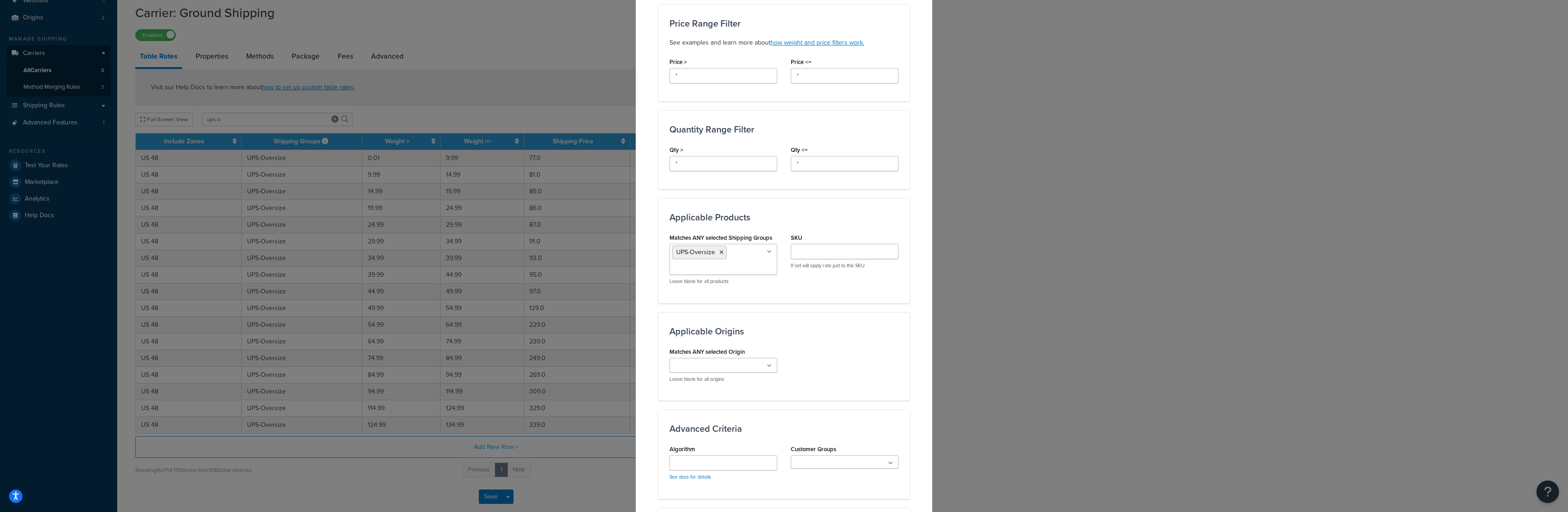
scroll to position [448, 0]
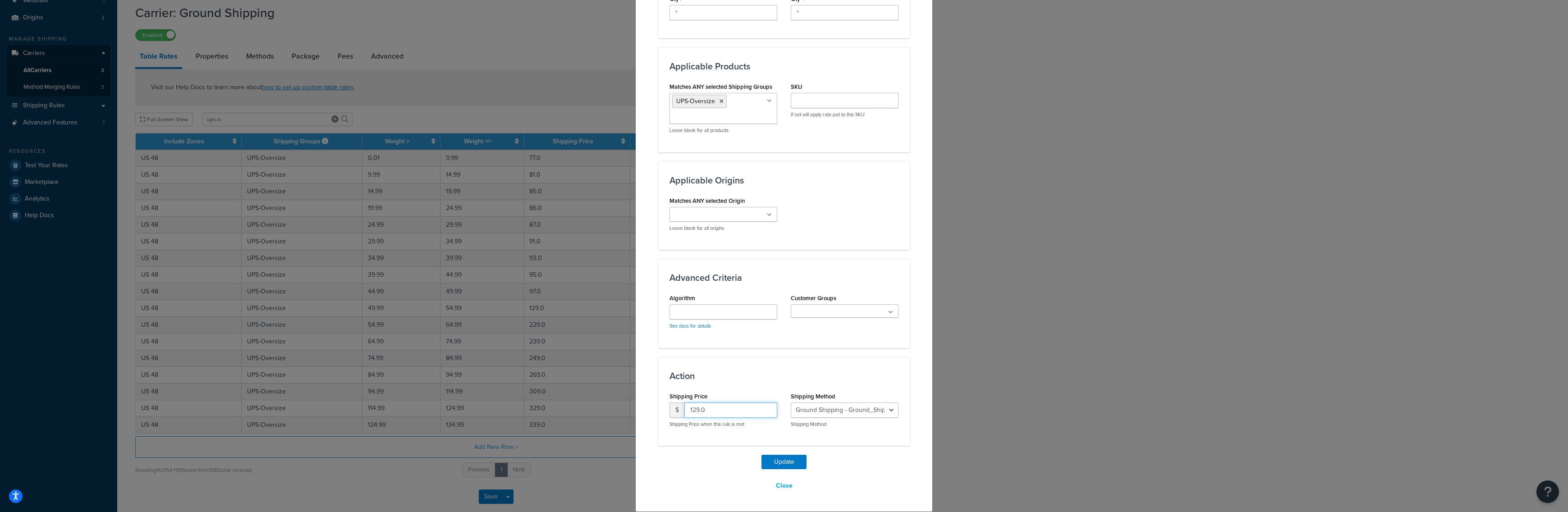
click at [716, 413] on input "129.0" at bounding box center [731, 410] width 93 height 15
paste input "229"
click at [691, 412] on input "229" at bounding box center [731, 410] width 93 height 15
type input "219"
click at [763, 460] on button "Update" at bounding box center [784, 462] width 45 height 14
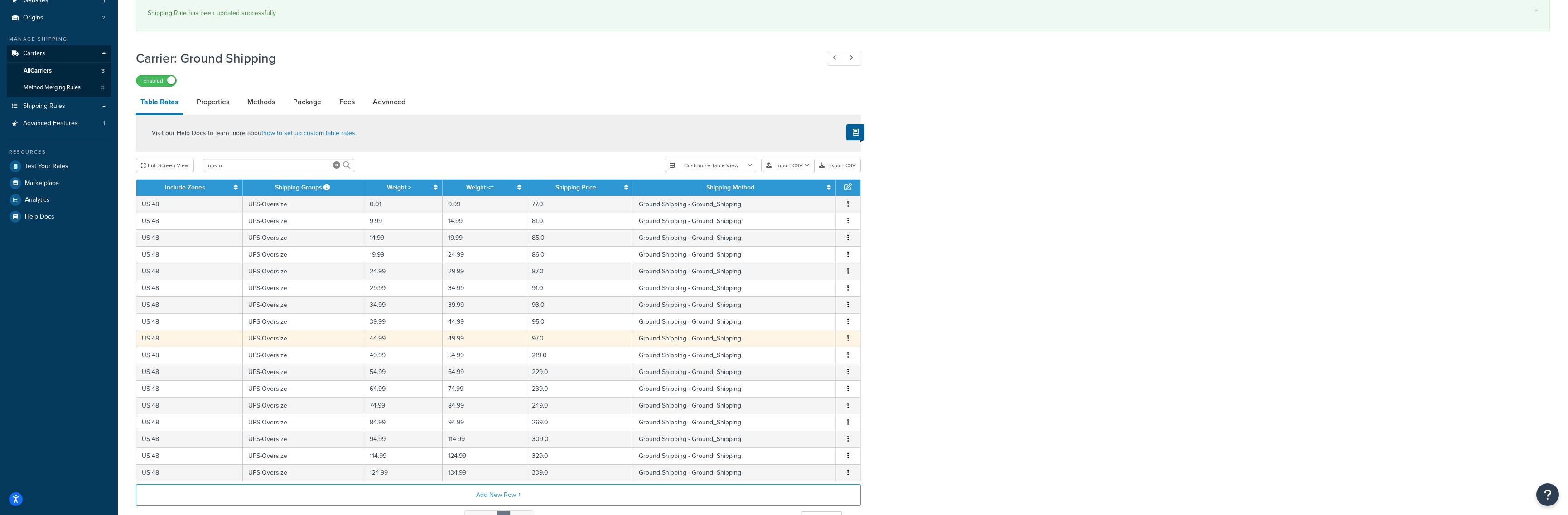
click at [555, 342] on td "97.0" at bounding box center [580, 339] width 108 height 17
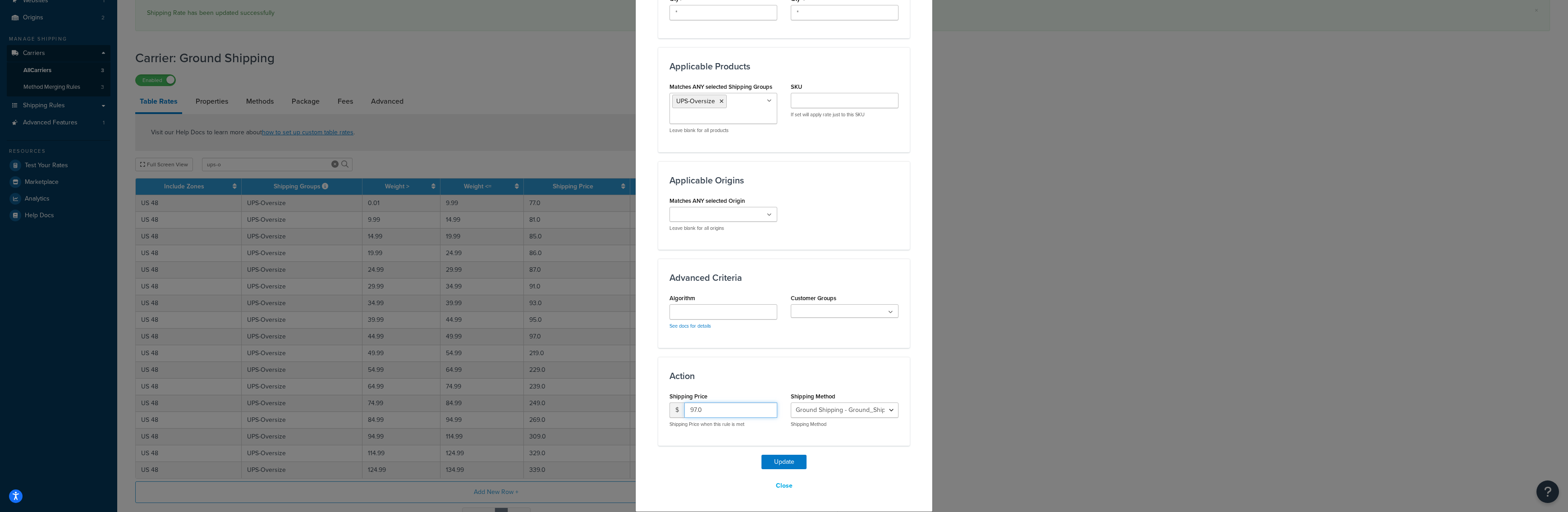
drag, startPoint x: 701, startPoint y: 409, endPoint x: 669, endPoint y: 404, distance: 32.4
click at [684, 404] on input "97.0" at bounding box center [731, 410] width 93 height 15
type input "187"
click at [776, 459] on button "Update" at bounding box center [784, 462] width 45 height 14
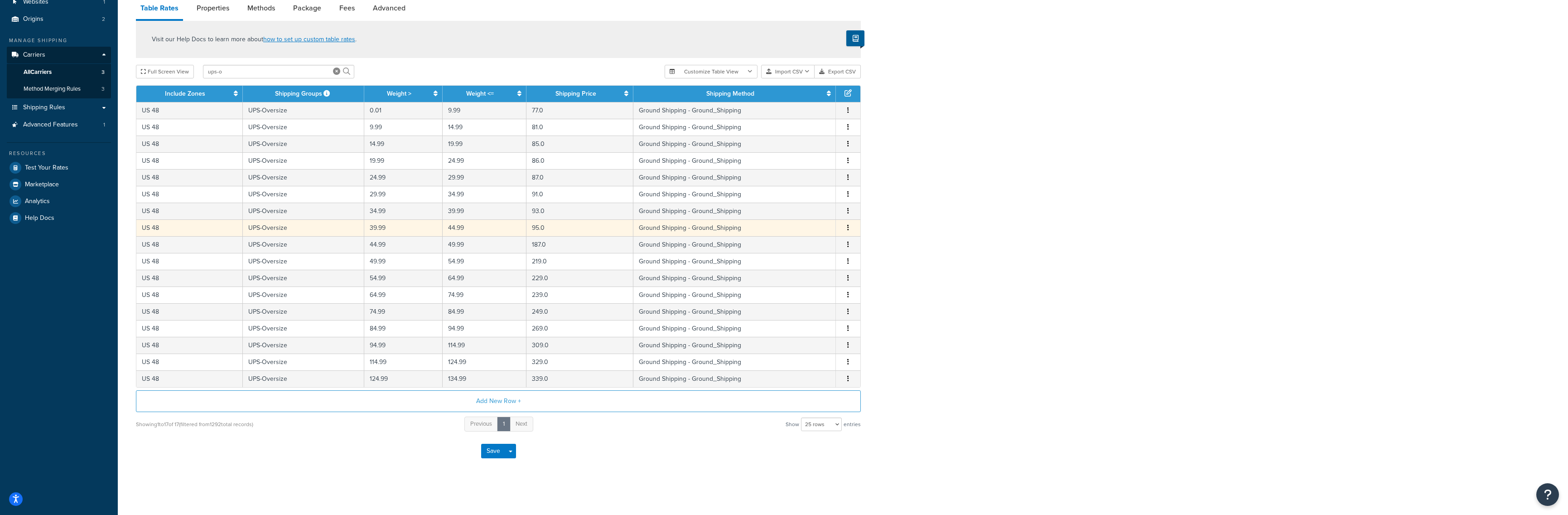
click at [849, 229] on button "button" at bounding box center [848, 228] width 7 height 10
click at [792, 211] on div "Edit" at bounding box center [803, 209] width 64 height 18
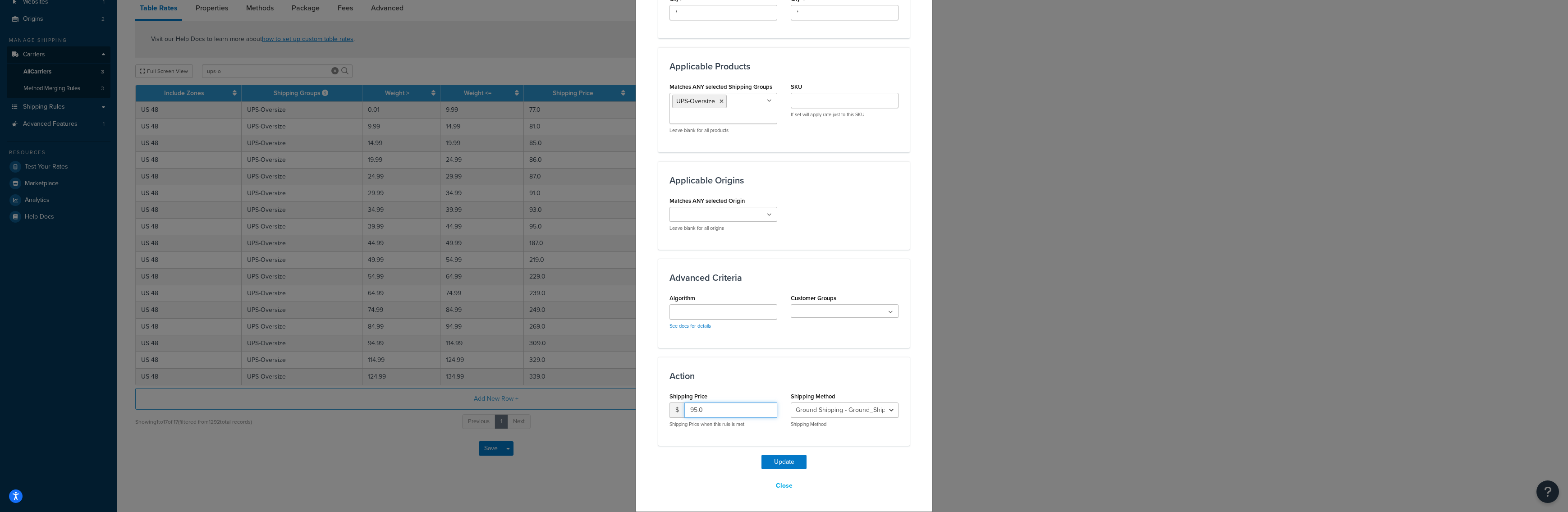
drag, startPoint x: 729, startPoint y: 414, endPoint x: 663, endPoint y: 412, distance: 66.0
click at [684, 412] on input "95.0" at bounding box center [731, 410] width 93 height 15
type input "185"
click at [778, 457] on button "Update" at bounding box center [784, 462] width 45 height 14
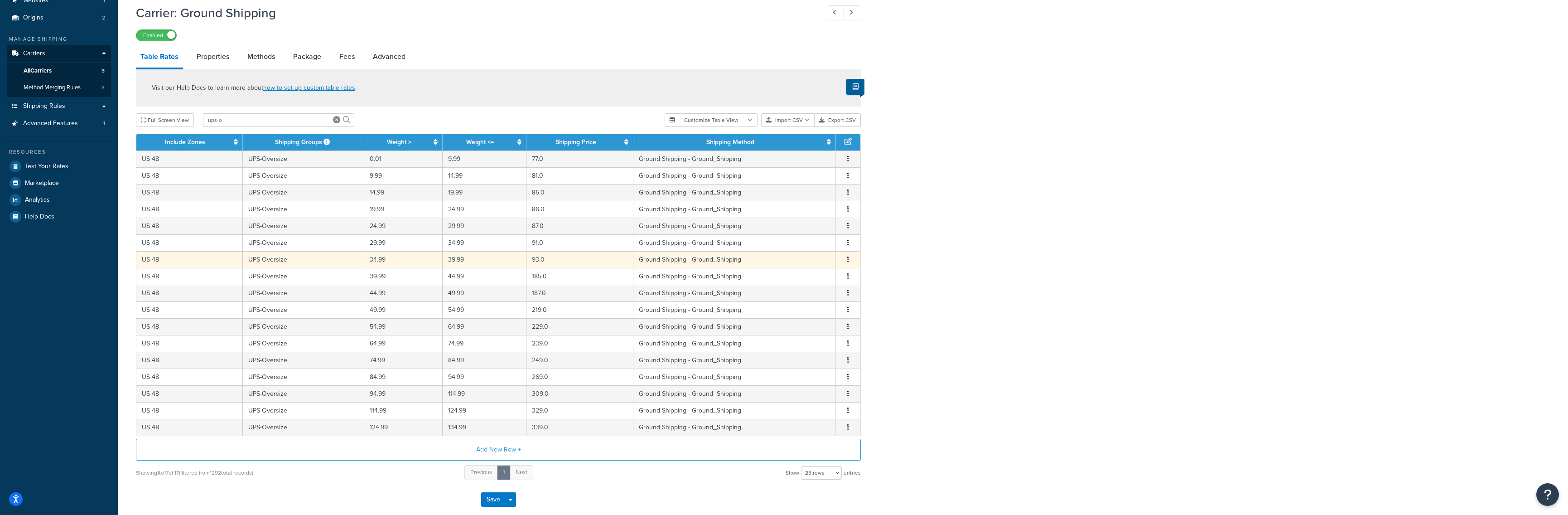
click at [848, 261] on icon "button" at bounding box center [848, 259] width 2 height 7
click at [803, 244] on div "Edit" at bounding box center [803, 242] width 64 height 18
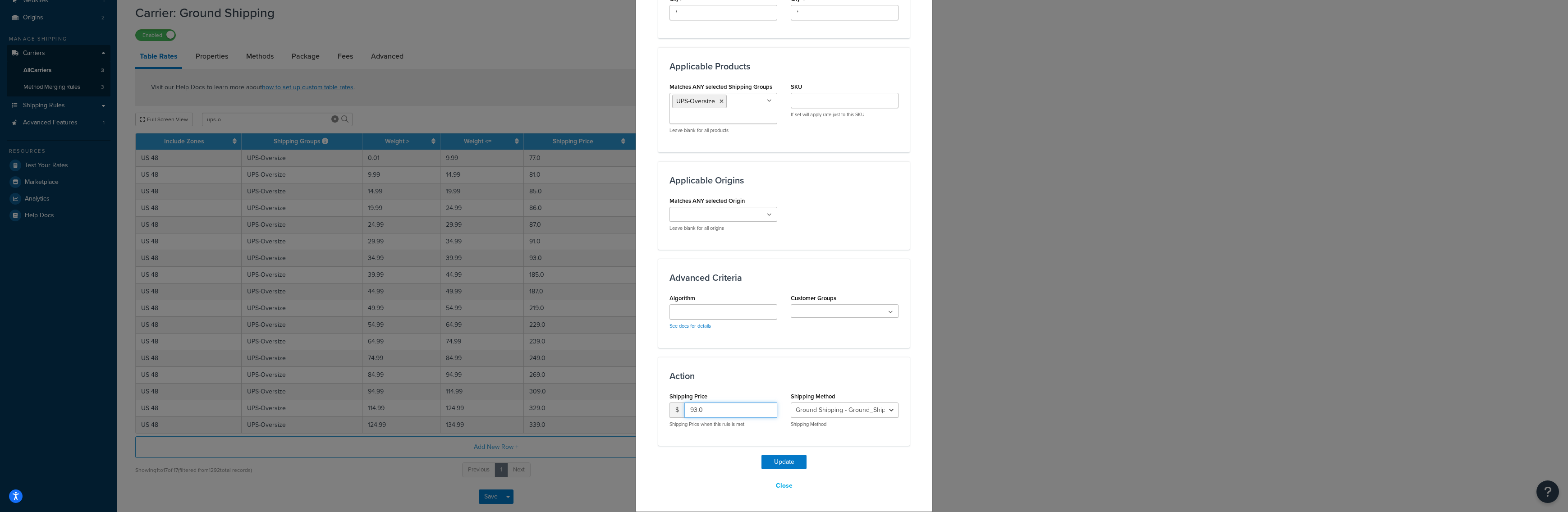
drag, startPoint x: 700, startPoint y: 412, endPoint x: 670, endPoint y: 409, distance: 30.1
click at [684, 409] on input "93.0" at bounding box center [731, 410] width 93 height 15
type input "182"
click at [764, 458] on button "Update" at bounding box center [784, 462] width 45 height 14
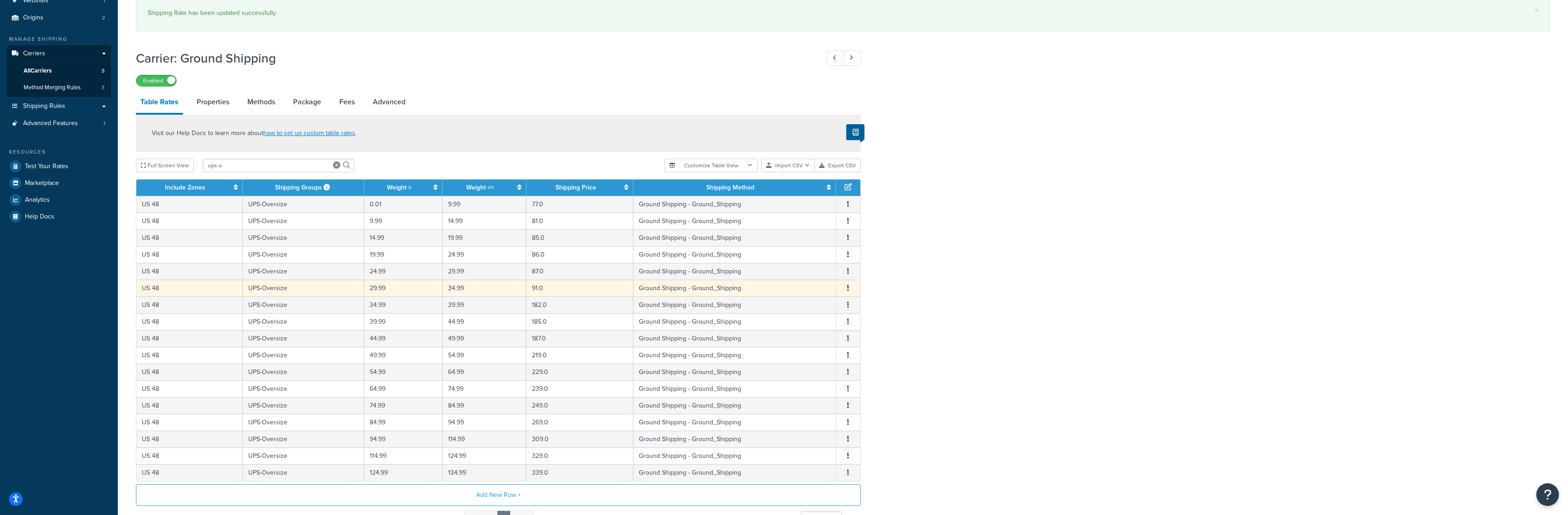
click at [850, 289] on button "button" at bounding box center [848, 288] width 7 height 10
click at [809, 270] on div "Edit" at bounding box center [803, 271] width 64 height 18
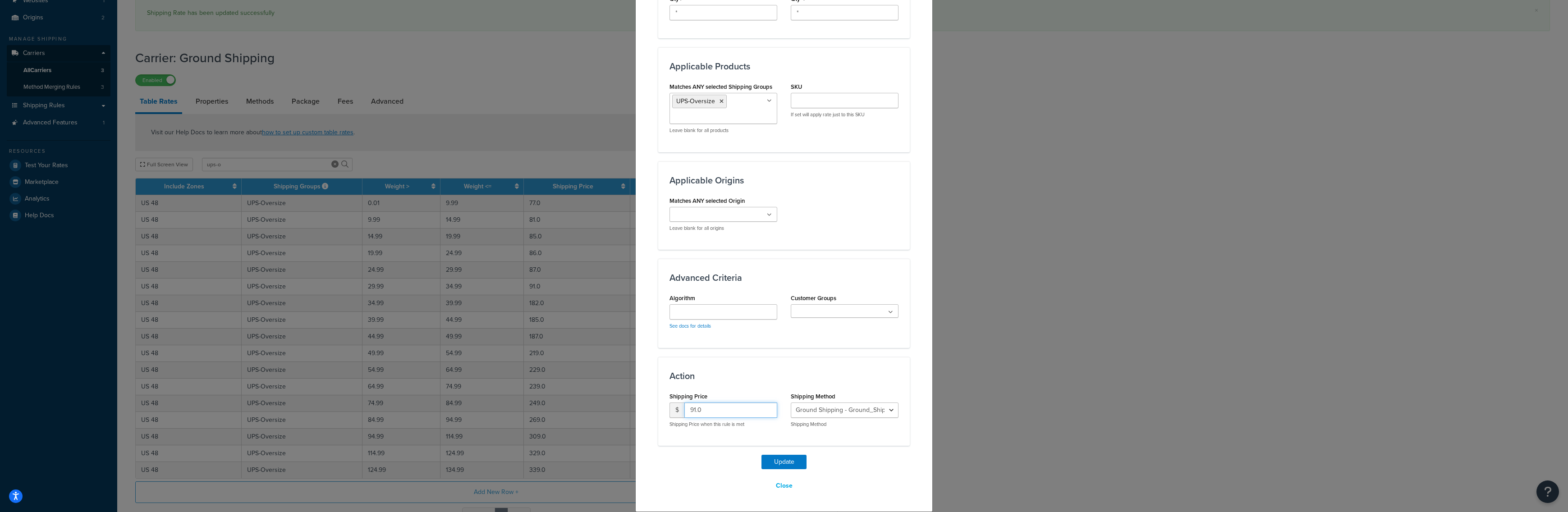
drag, startPoint x: 705, startPoint y: 412, endPoint x: 682, endPoint y: 412, distance: 23.0
click at [684, 412] on input "91.0" at bounding box center [731, 410] width 93 height 15
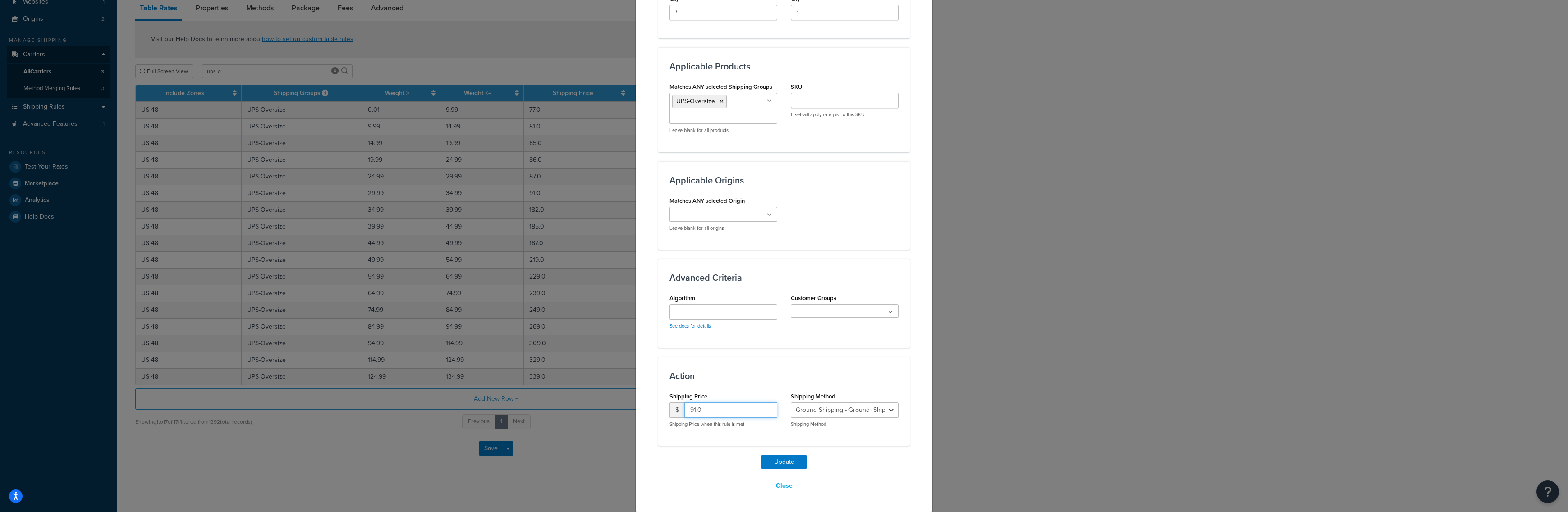
click at [724, 405] on input "91.0" at bounding box center [731, 410] width 93 height 15
type input "181"
click at [776, 460] on button "Update" at bounding box center [784, 462] width 45 height 14
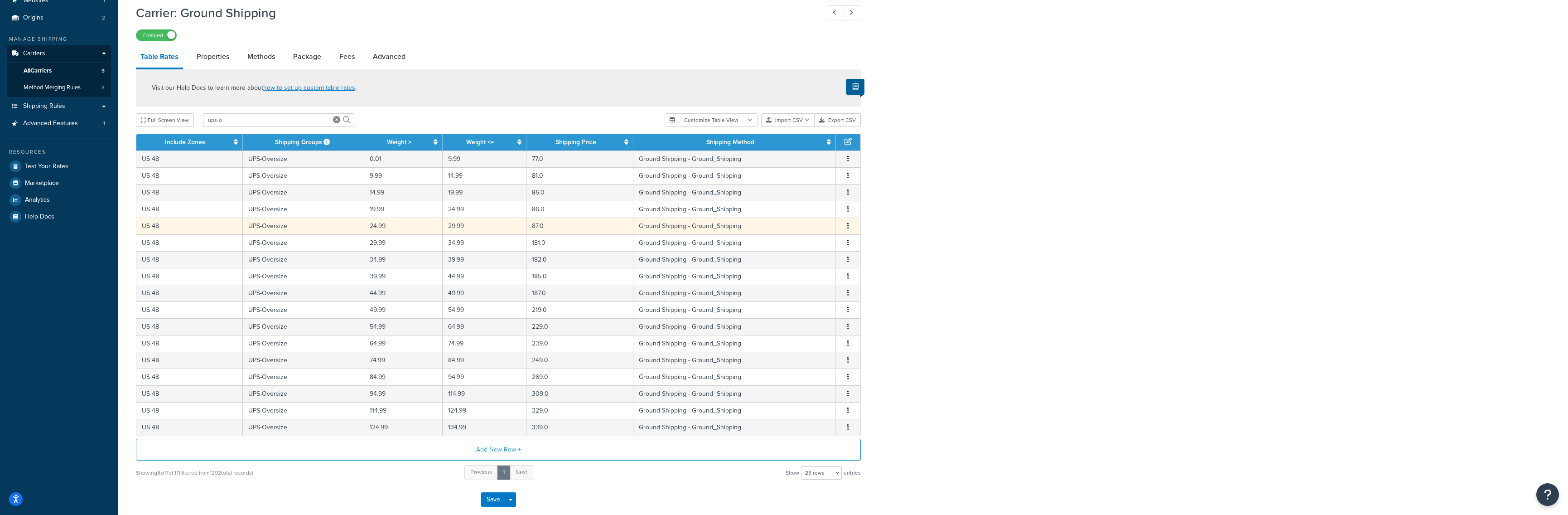
click at [848, 229] on icon "button" at bounding box center [848, 226] width 2 height 7
click at [798, 209] on div "Edit" at bounding box center [803, 209] width 64 height 18
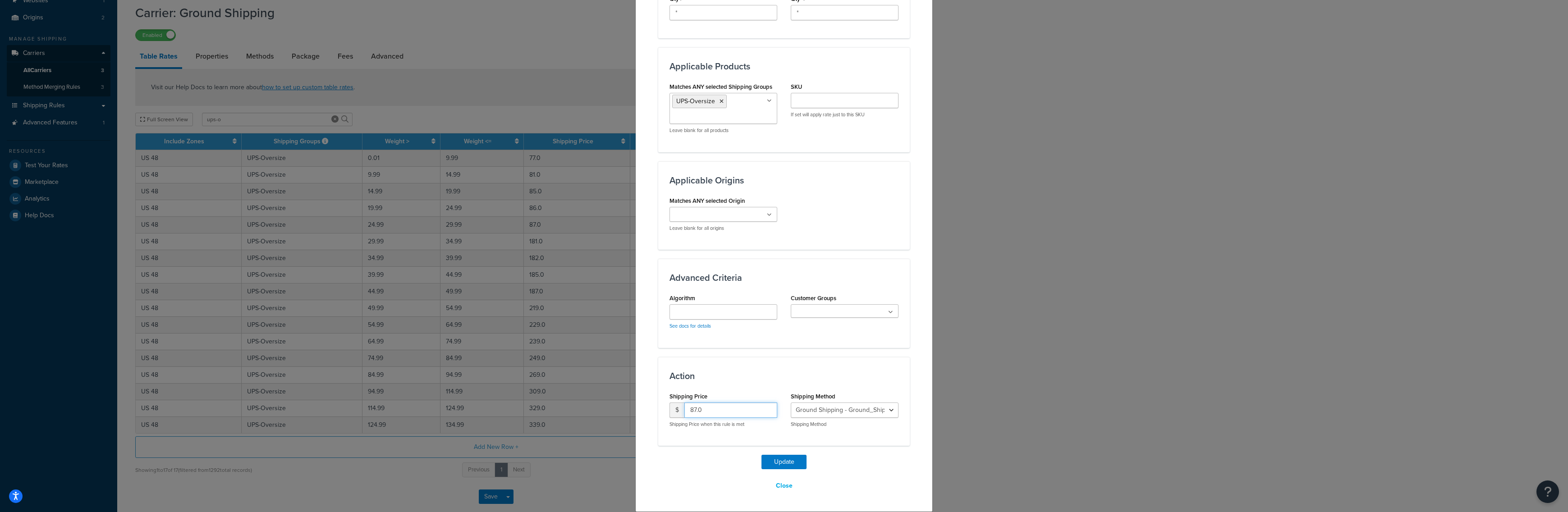
drag, startPoint x: 688, startPoint y: 405, endPoint x: 654, endPoint y: 402, distance: 34.1
click at [684, 403] on input "87.0" at bounding box center [731, 410] width 93 height 15
type input "177"
click at [773, 458] on button "Update" at bounding box center [784, 462] width 45 height 14
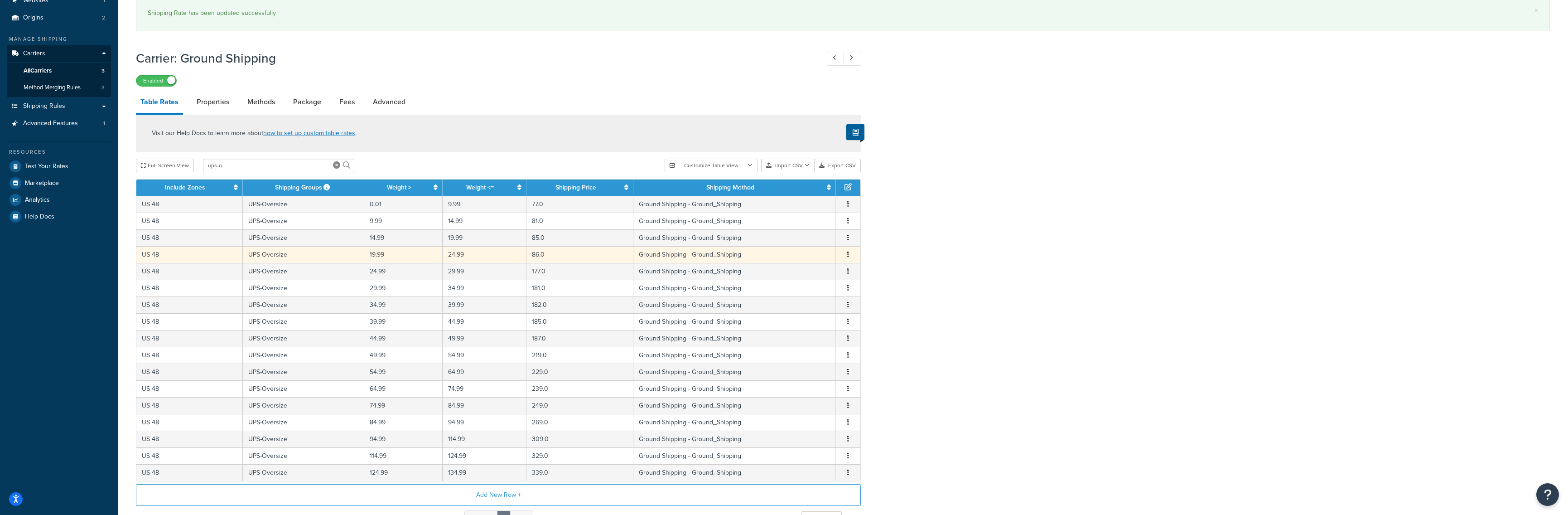
click at [851, 255] on span "Edit Duplicate Delete" at bounding box center [848, 255] width 14 height 10
click at [848, 257] on icon "button" at bounding box center [848, 255] width 2 height 7
click at [798, 237] on div "Edit" at bounding box center [803, 237] width 64 height 18
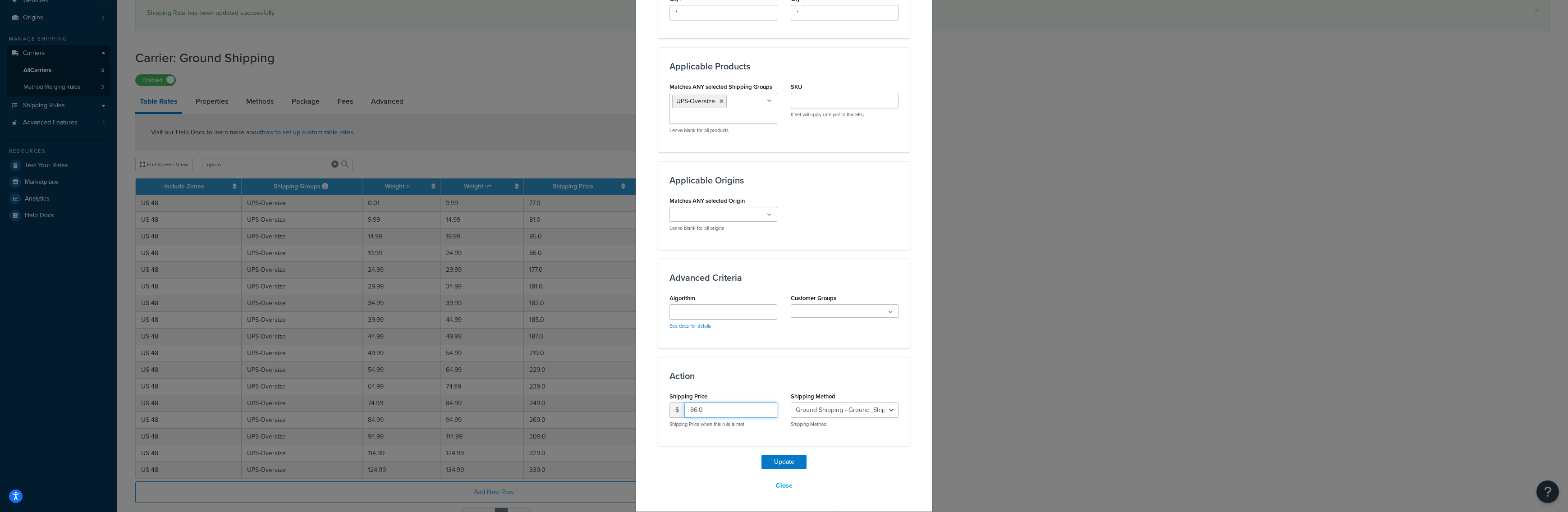
drag, startPoint x: 694, startPoint y: 408, endPoint x: 663, endPoint y: 405, distance: 31.1
click at [684, 405] on input "86.0" at bounding box center [731, 410] width 93 height 15
type input "176"
click at [774, 455] on button "Update" at bounding box center [784, 462] width 45 height 14
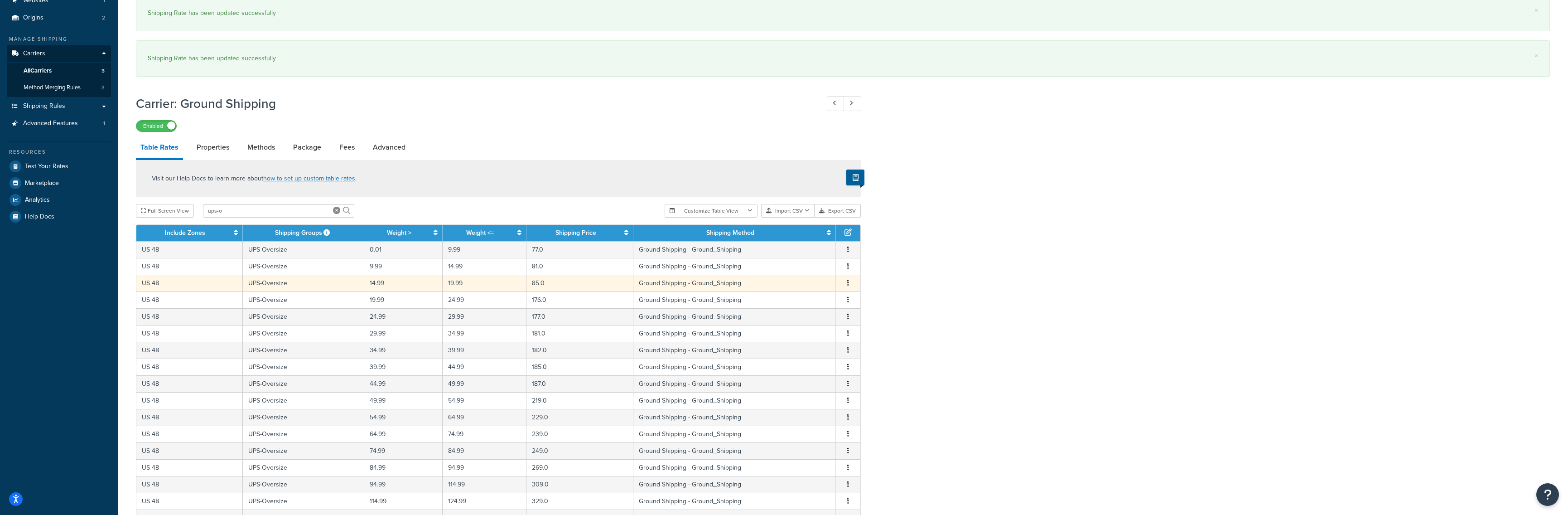
click at [851, 284] on span "Edit Duplicate Delete" at bounding box center [848, 283] width 14 height 10
click at [847, 286] on button "button" at bounding box center [848, 283] width 7 height 10
click at [803, 268] on div "Edit" at bounding box center [803, 266] width 64 height 18
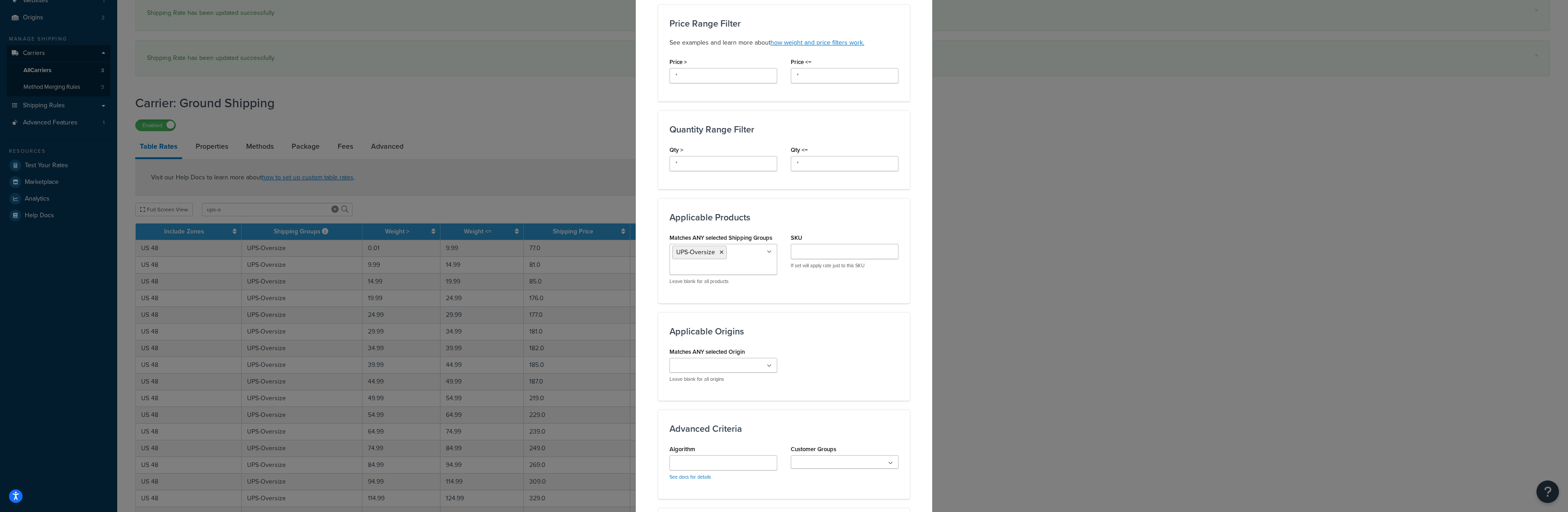
scroll to position [416, 0]
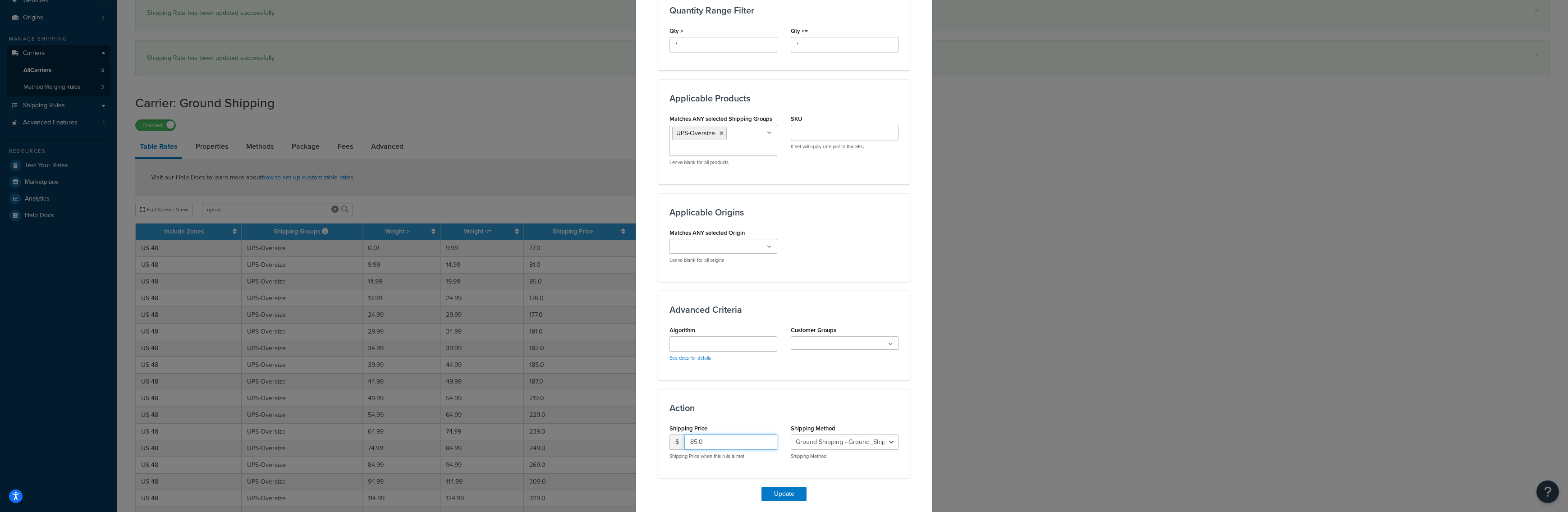
drag, startPoint x: 675, startPoint y: 440, endPoint x: 653, endPoint y: 438, distance: 22.1
click at [684, 438] on input "85.0" at bounding box center [731, 442] width 93 height 15
click at [705, 444] on input "176" at bounding box center [731, 442] width 93 height 15
drag, startPoint x: 694, startPoint y: 443, endPoint x: 728, endPoint y: 446, distance: 34.1
click at [718, 445] on input "1765" at bounding box center [731, 442] width 93 height 15
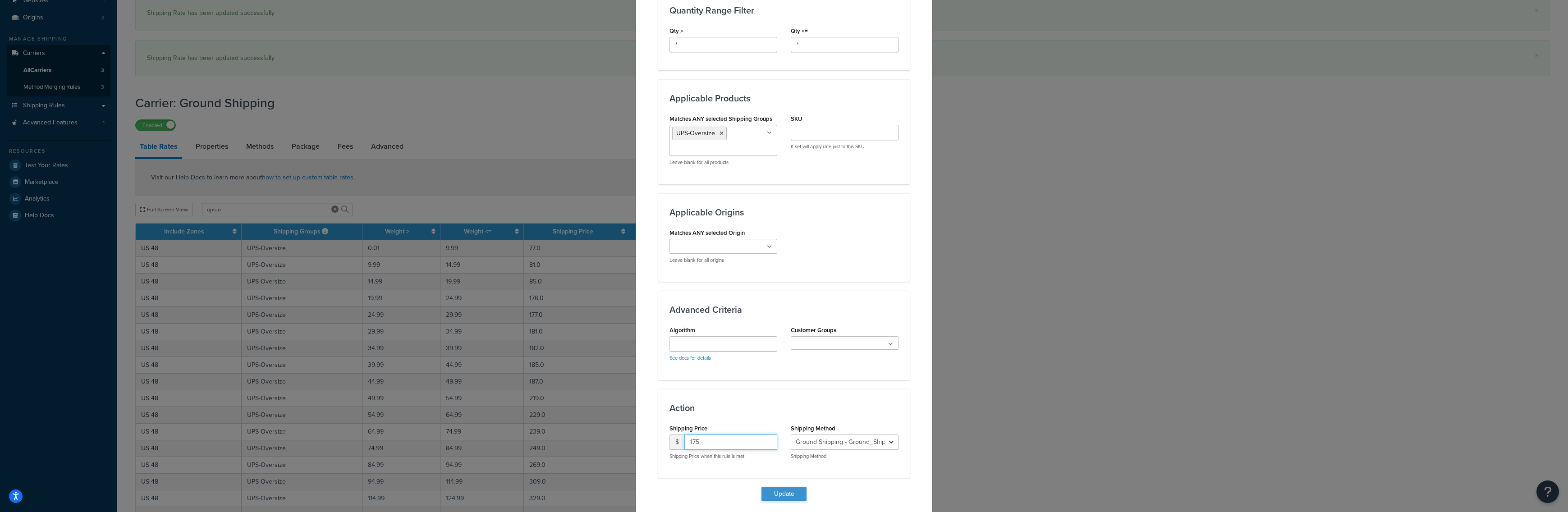
type input "175"
click at [771, 491] on button "Update" at bounding box center [784, 494] width 45 height 14
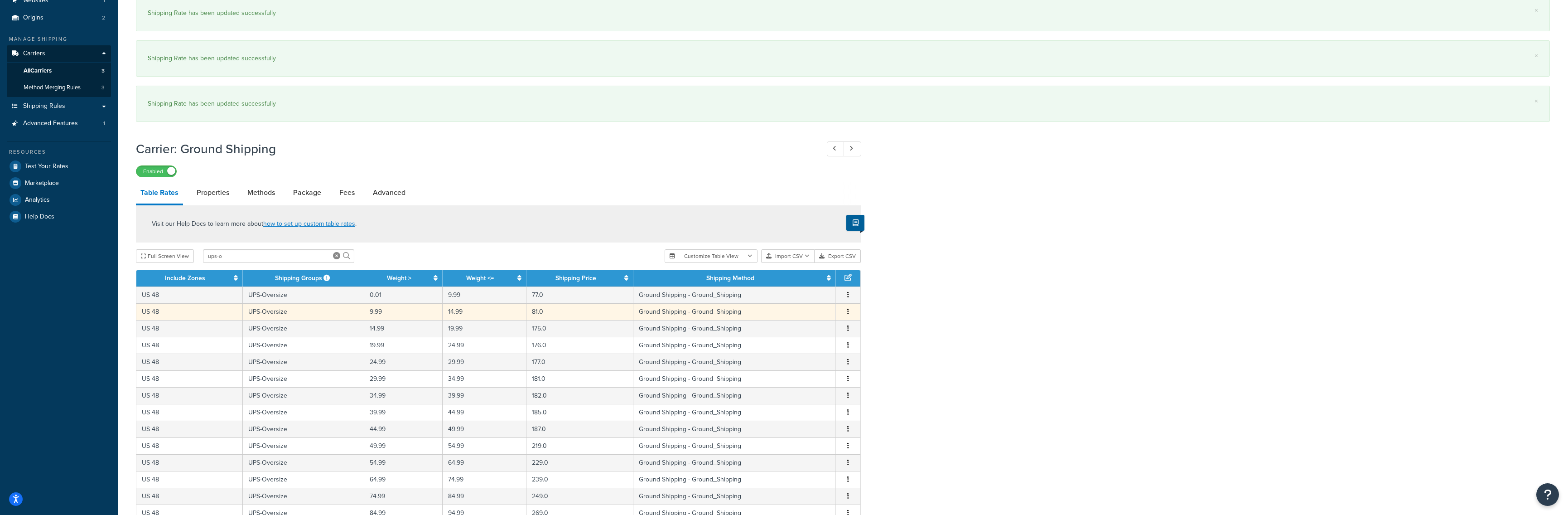
click at [849, 312] on button "button" at bounding box center [848, 312] width 7 height 10
click at [812, 297] on div "Edit" at bounding box center [803, 295] width 64 height 18
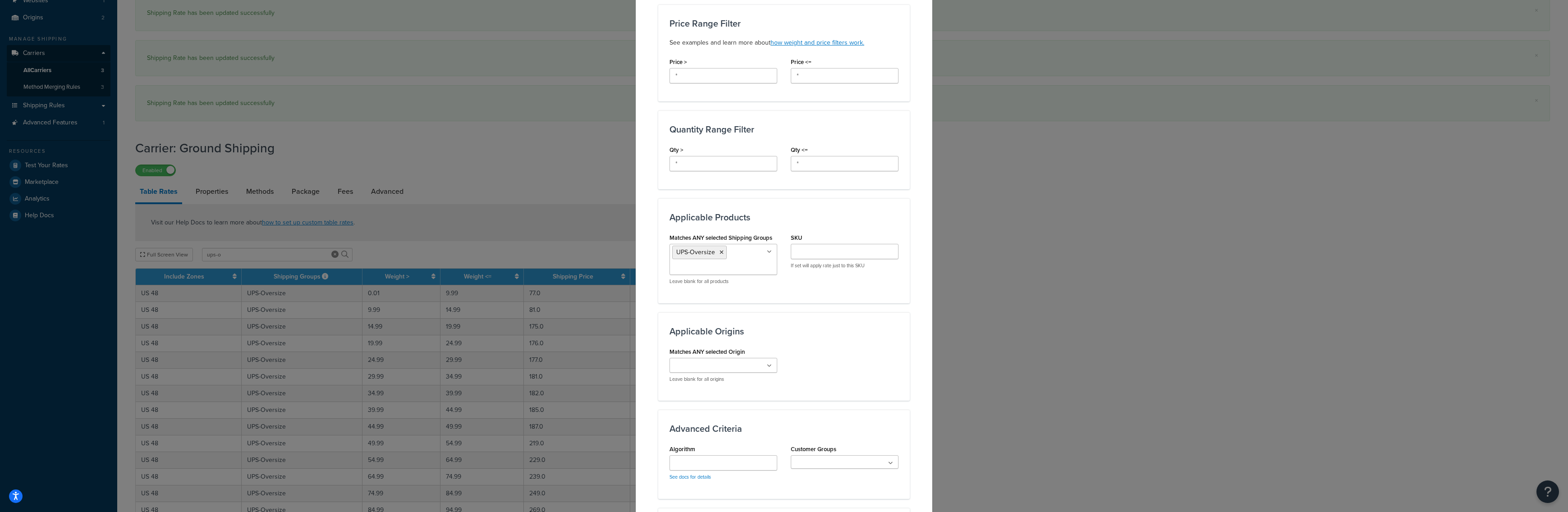
scroll to position [448, 0]
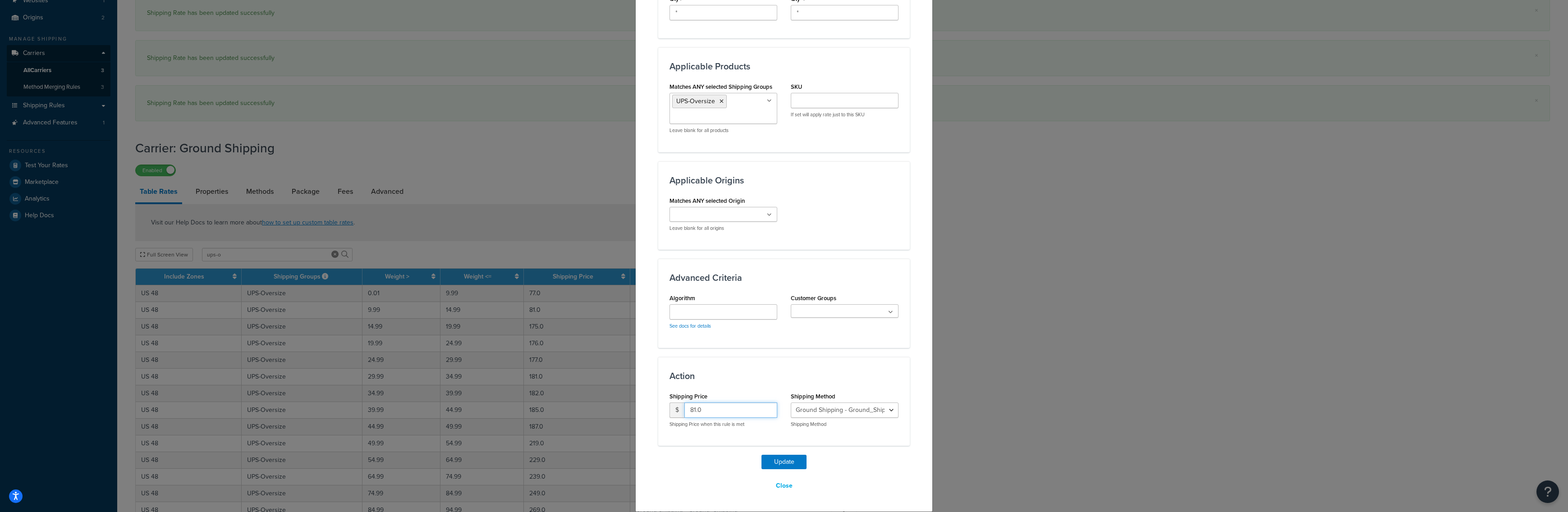
drag, startPoint x: 711, startPoint y: 406, endPoint x: 668, endPoint y: 399, distance: 43.6
click at [684, 402] on input "81.0" at bounding box center [731, 410] width 93 height 15
type input "171"
click at [768, 462] on button "Update" at bounding box center [784, 462] width 45 height 14
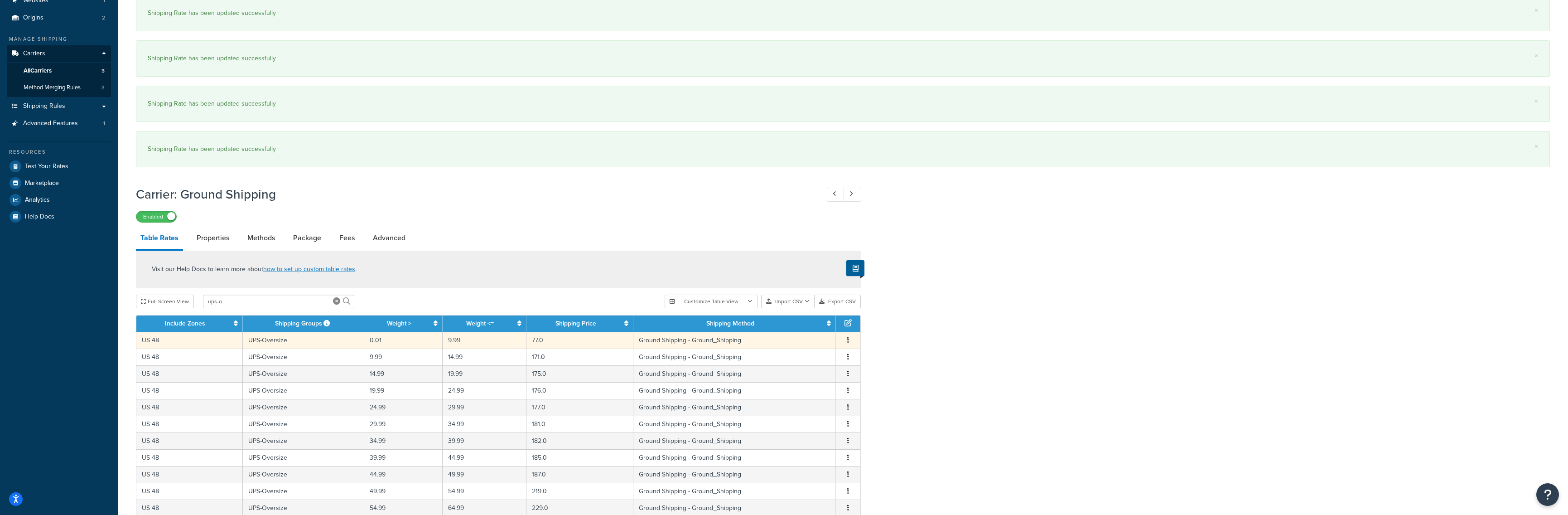
click at [851, 342] on span "Edit Duplicate Delete" at bounding box center [848, 340] width 14 height 10
click at [844, 342] on span "Edit Duplicate Delete" at bounding box center [848, 340] width 14 height 10
click at [849, 343] on icon "button" at bounding box center [848, 340] width 2 height 7
click at [797, 322] on div "Edit" at bounding box center [803, 323] width 64 height 18
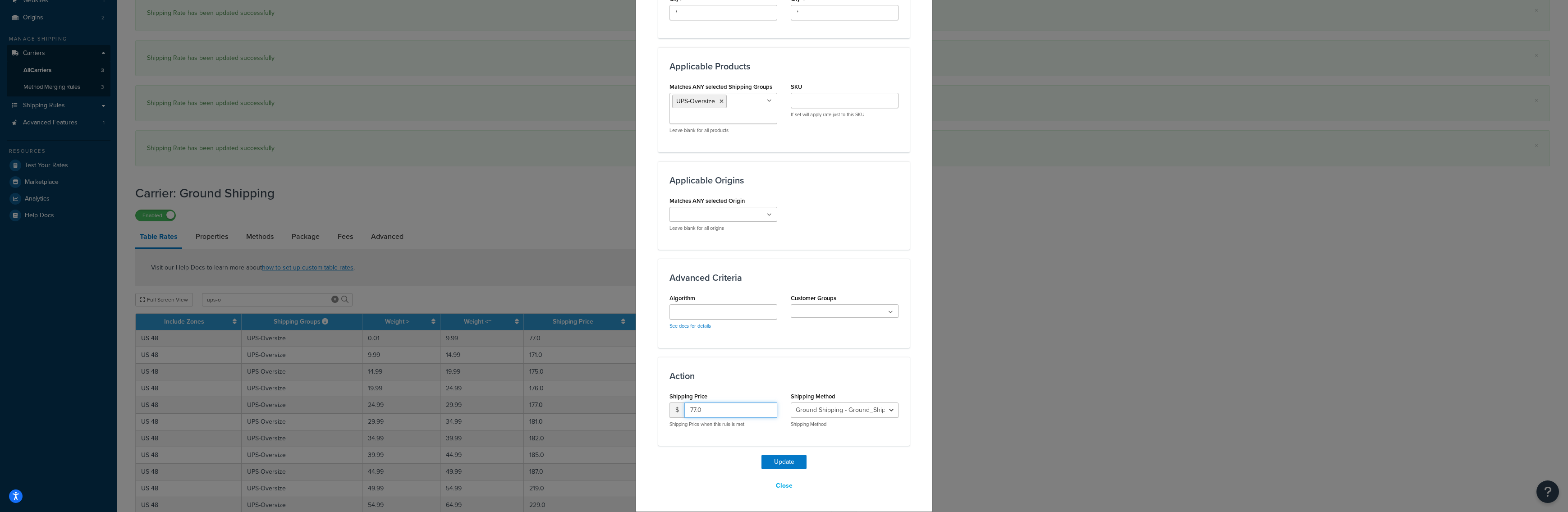
drag, startPoint x: 702, startPoint y: 406, endPoint x: 666, endPoint y: 400, distance: 36.5
click at [684, 402] on input "77.0" at bounding box center [731, 410] width 93 height 15
type input "167"
click at [774, 460] on button "Update" at bounding box center [784, 462] width 45 height 14
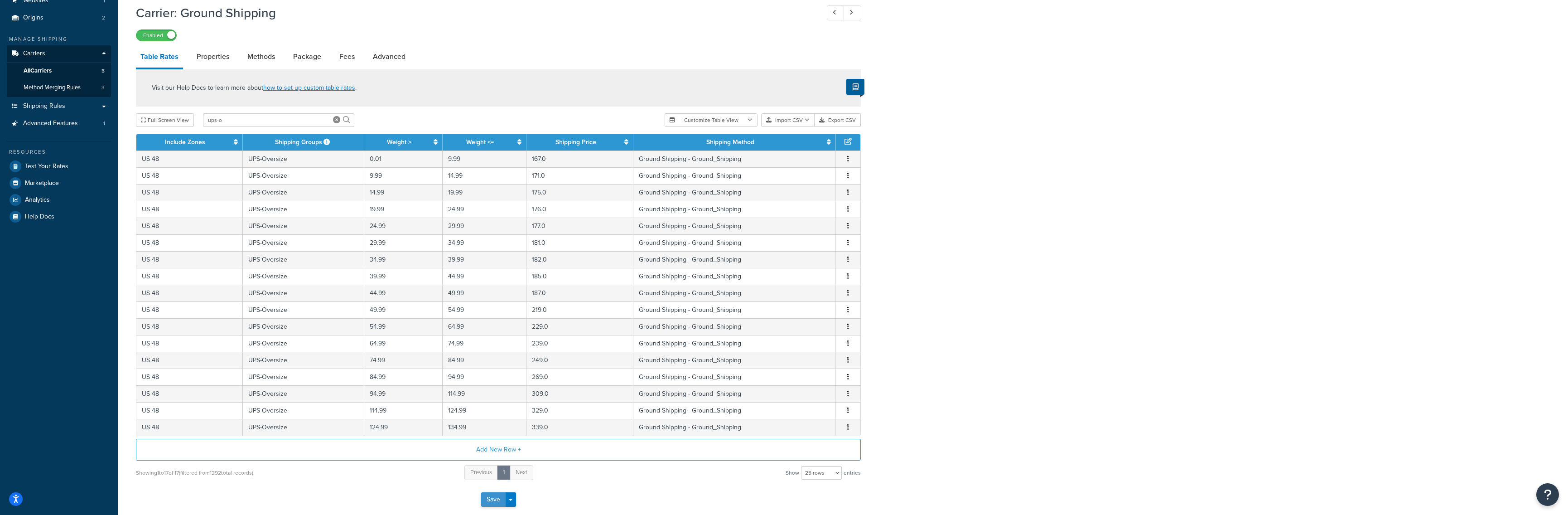
click at [483, 503] on button "Save" at bounding box center [493, 499] width 24 height 14
